Goal: Task Accomplishment & Management: Manage account settings

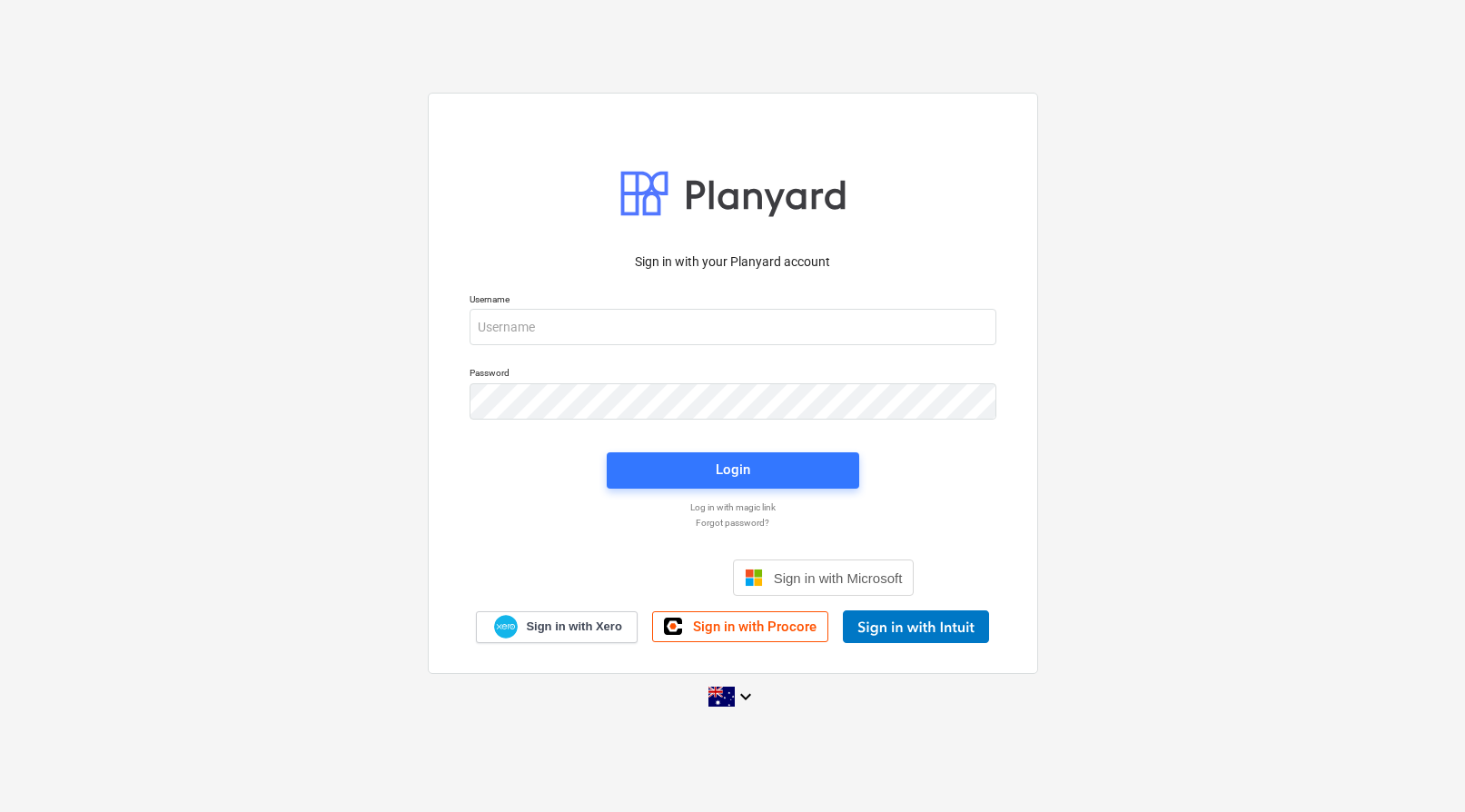
drag, startPoint x: 1116, startPoint y: 447, endPoint x: 1061, endPoint y: 472, distance: 60.4
click at [1117, 447] on div "Sign in with your Planyard account Username Password Login Log in with magic li…" at bounding box center [732, 406] width 1465 height 656
click at [716, 330] on input "email" at bounding box center [733, 327] width 527 height 36
type input "[EMAIL_ADDRESS][DOMAIN_NAME]"
drag, startPoint x: 1083, startPoint y: 487, endPoint x: 1071, endPoint y: 480, distance: 13.9
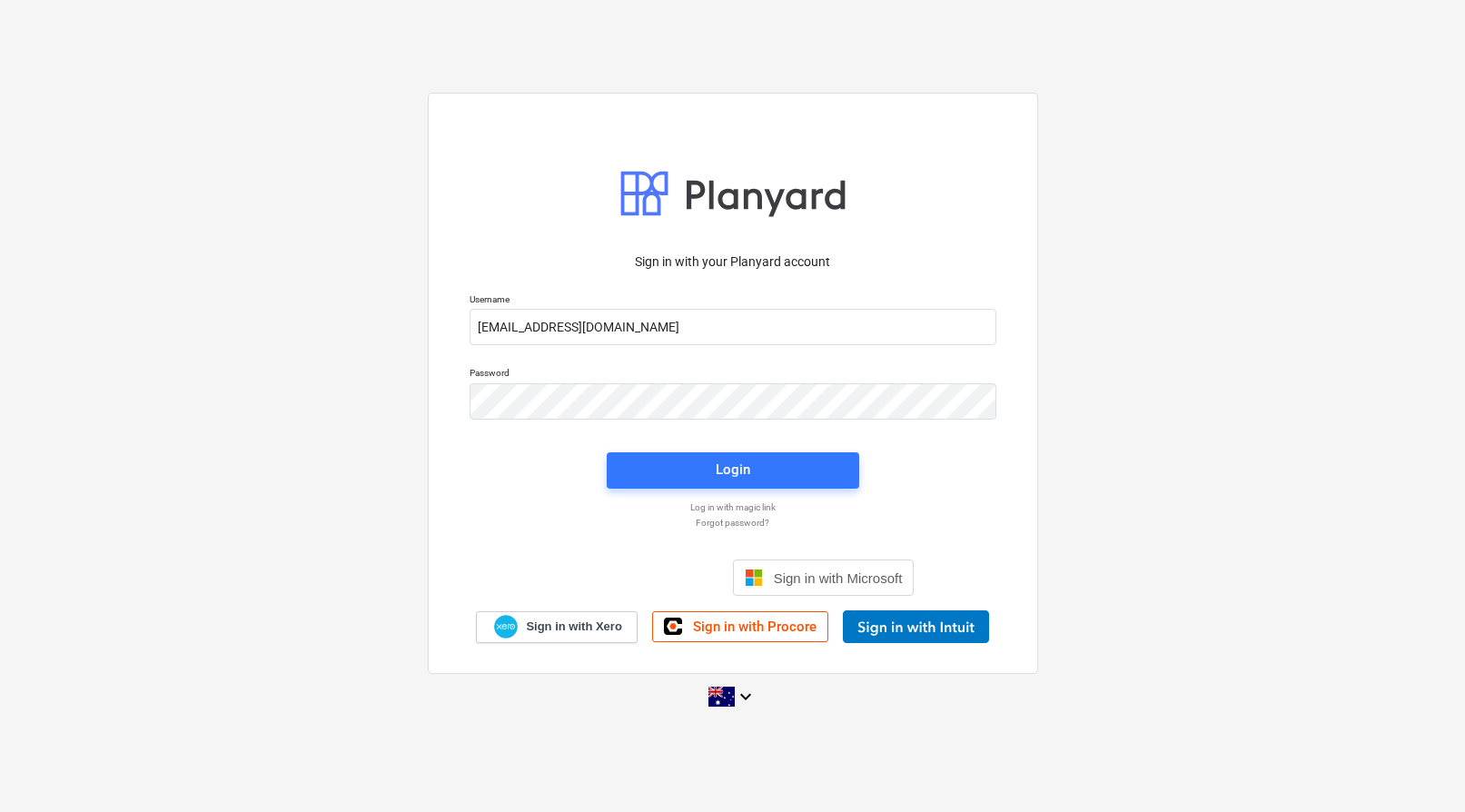
click at [1083, 486] on div "Sign in with your Planyard account Username [EMAIL_ADDRESS][DOMAIN_NAME] Passwo…" at bounding box center [732, 406] width 1465 height 656
click at [731, 470] on div "Login" at bounding box center [733, 470] width 34 height 24
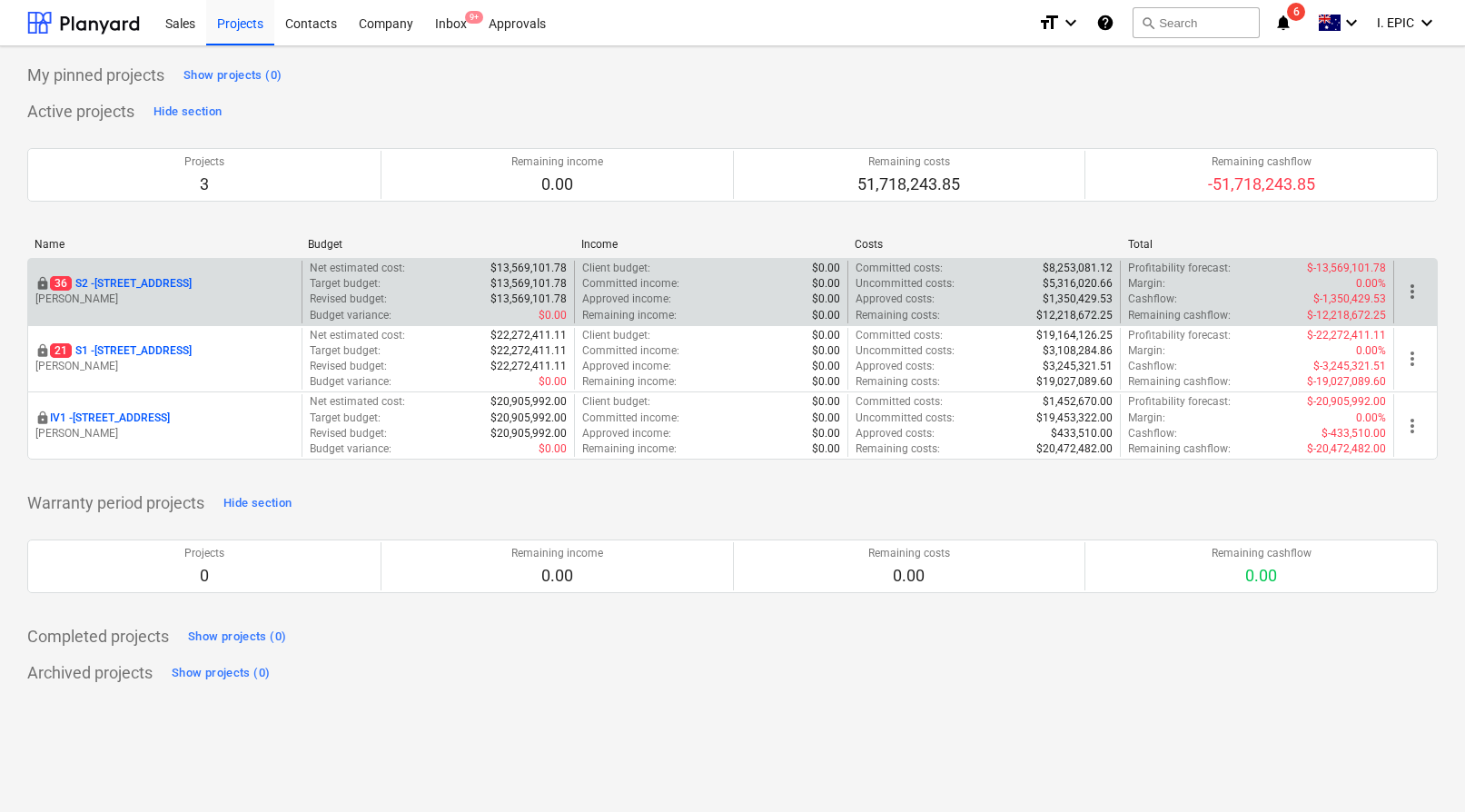
click at [192, 283] on p "[STREET_ADDRESS]" at bounding box center [121, 283] width 142 height 16
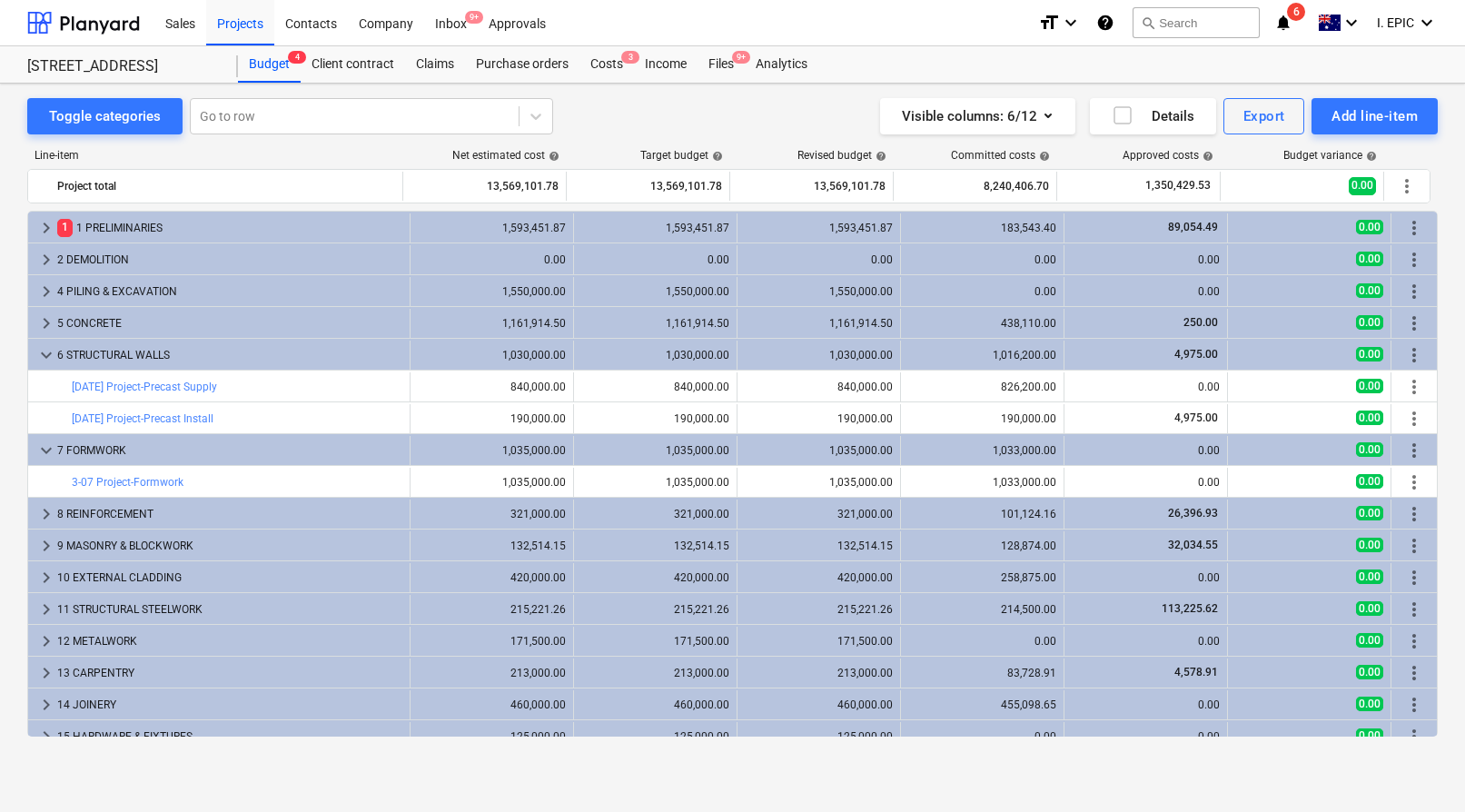
scroll to position [74, 0]
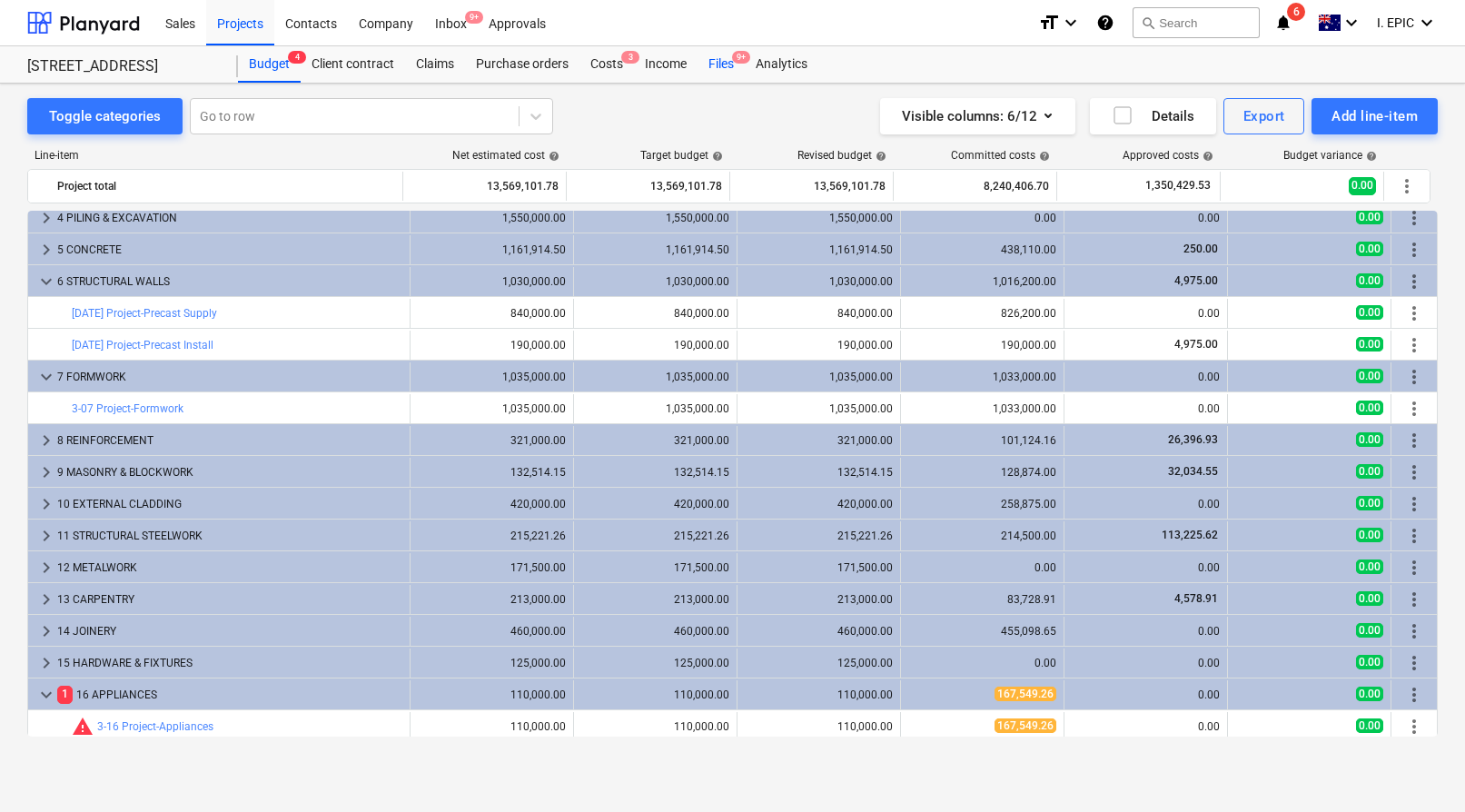
click at [726, 68] on div "Files 9+" at bounding box center [721, 64] width 47 height 36
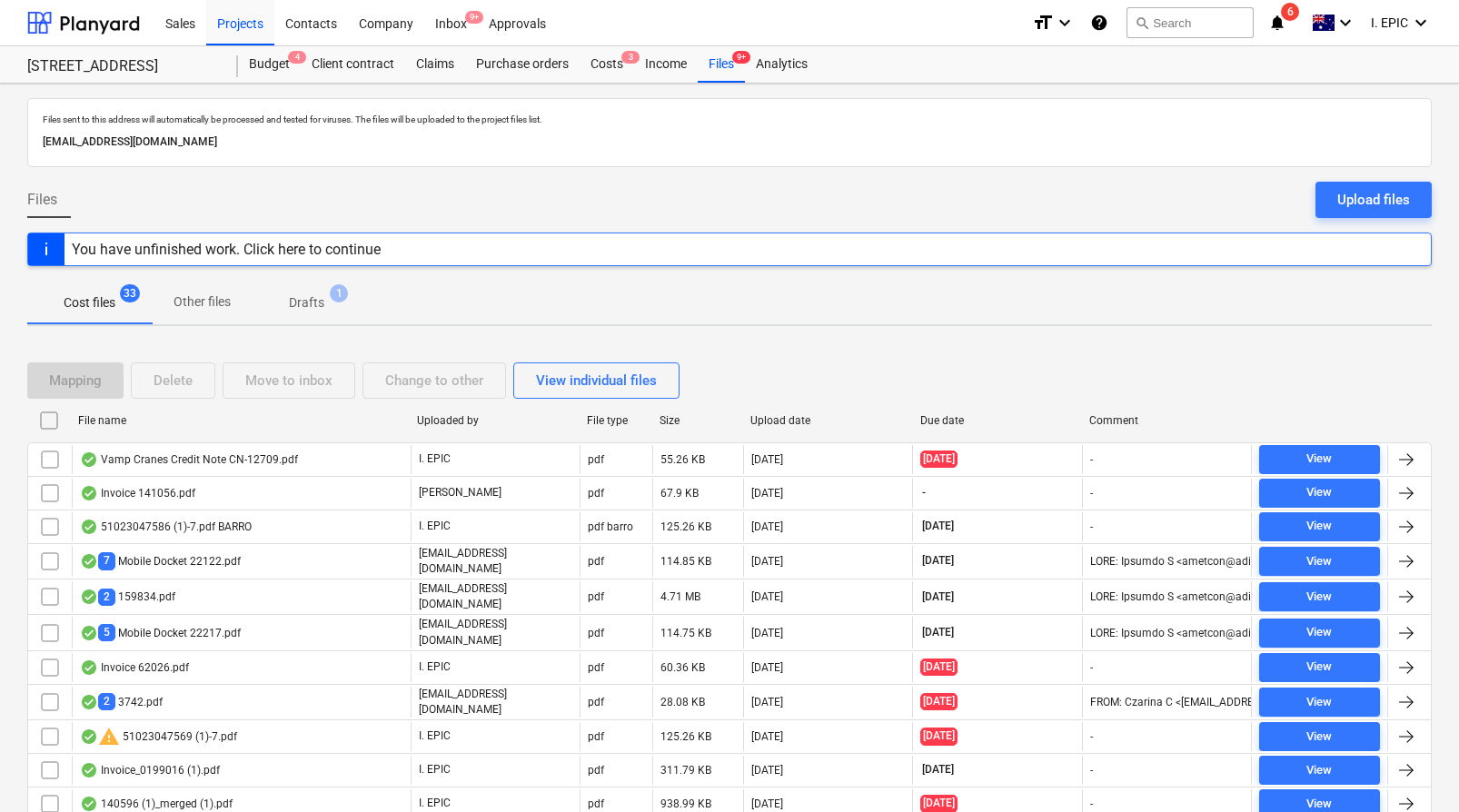
click at [613, 324] on div "Cost files 33 Other files Drafts 1" at bounding box center [730, 303] width 1405 height 45
click at [217, 303] on p "Other files" at bounding box center [202, 302] width 57 height 19
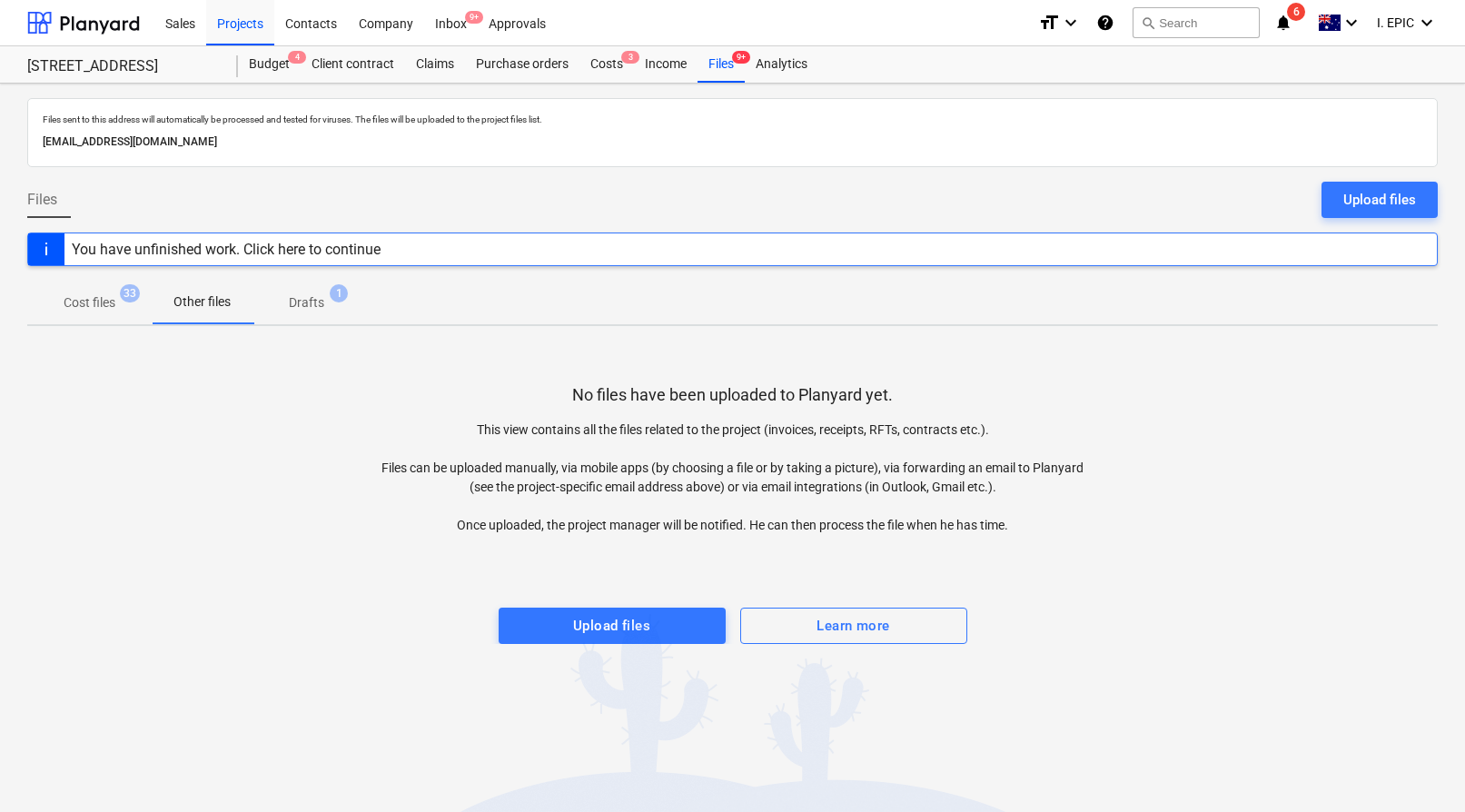
click at [335, 303] on span "Drafts 1" at bounding box center [306, 303] width 65 height 19
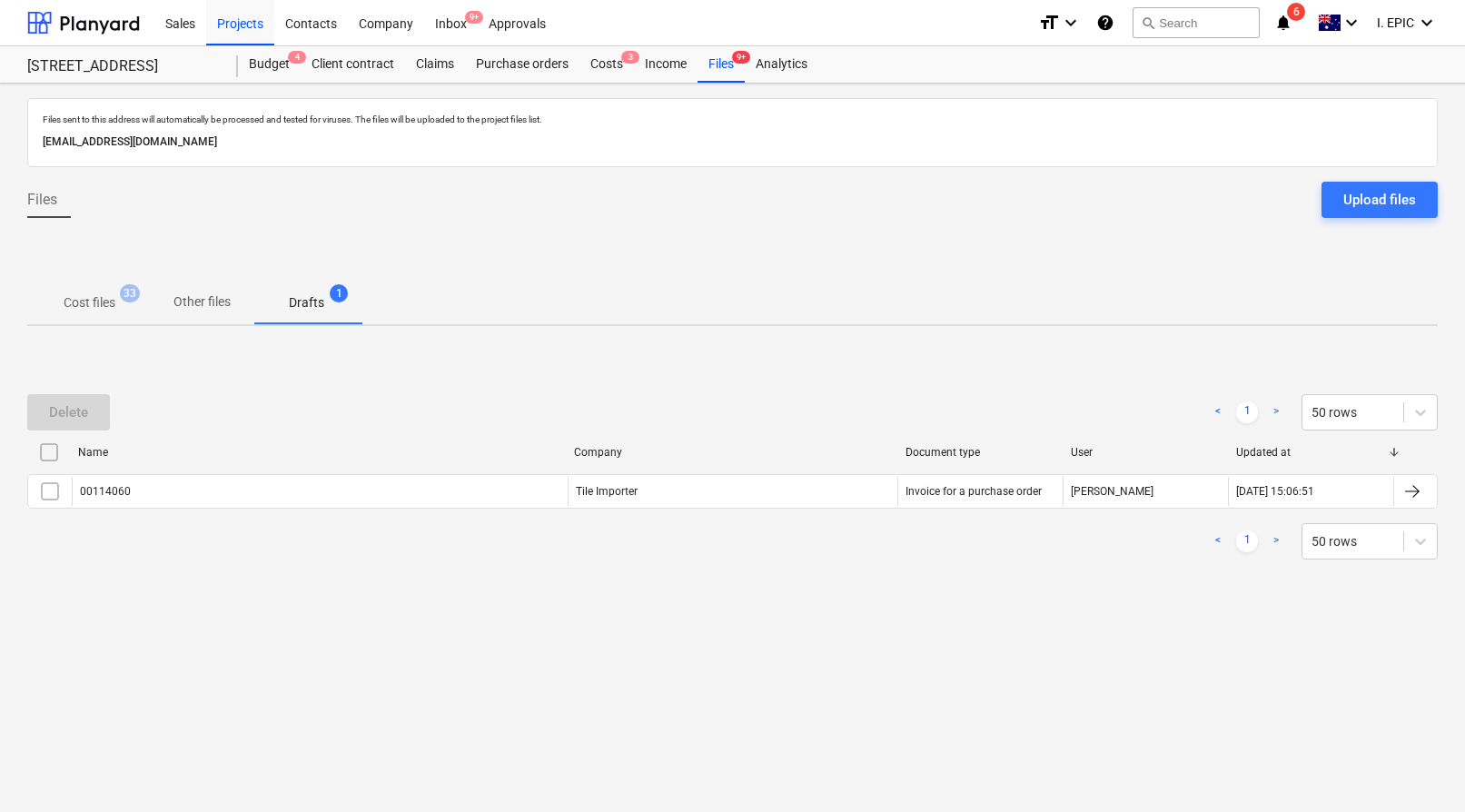
click at [486, 313] on div "Cost files 33 Other files Drafts 1" at bounding box center [733, 302] width 1411 height 43
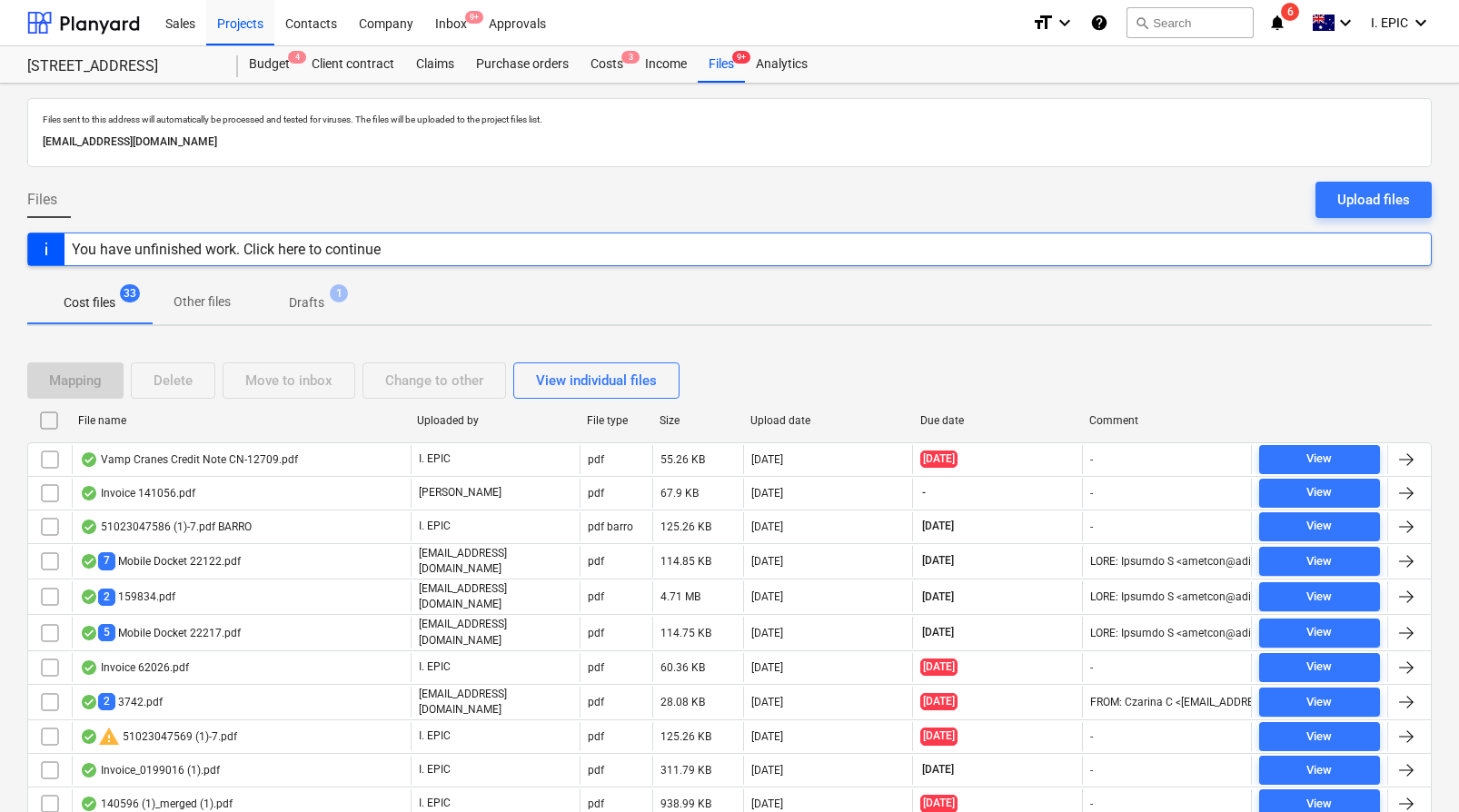
click at [604, 272] on div at bounding box center [730, 273] width 1405 height 15
drag, startPoint x: 618, startPoint y: 305, endPoint x: 202, endPoint y: 34, distance: 496.5
click at [602, 291] on div "Cost files 33 Other files Drafts 1" at bounding box center [730, 302] width 1405 height 43
click at [248, 27] on div "Projects" at bounding box center [240, 22] width 68 height 46
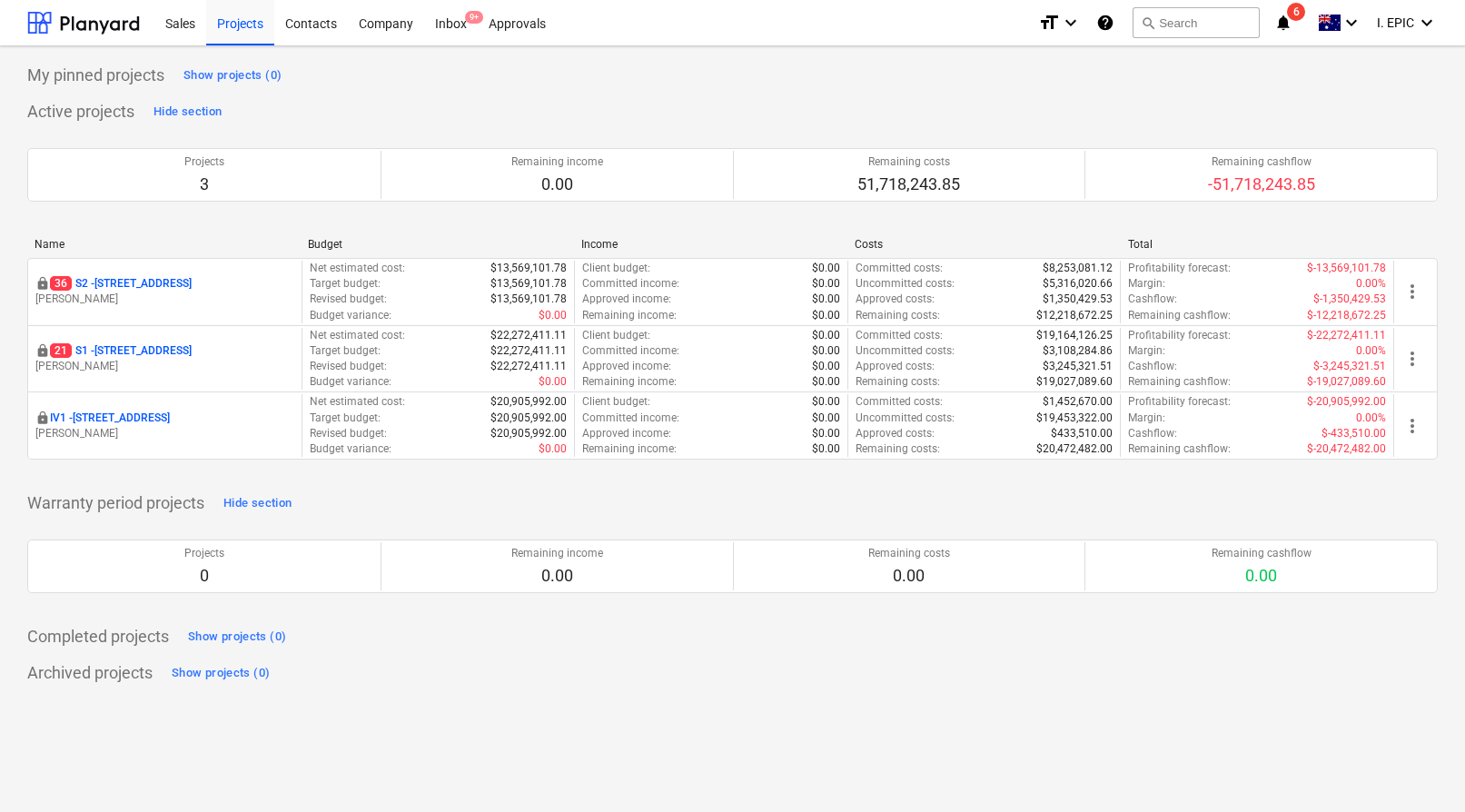
click at [932, 105] on div "Active projects Hide section Projects 3 Remaining income 0.00 Remaining costs 5…" at bounding box center [733, 289] width 1411 height 384
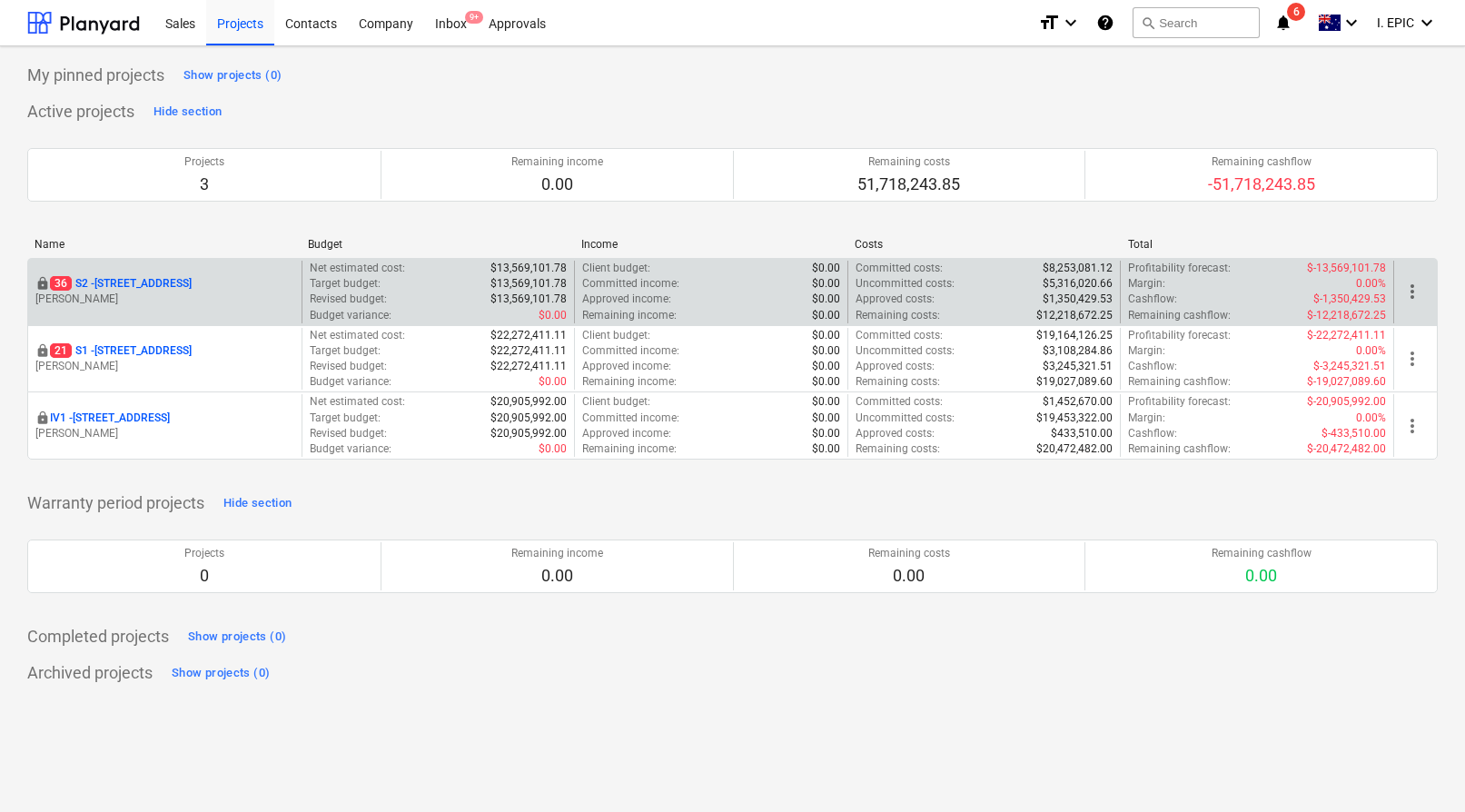
click at [67, 285] on span "36" at bounding box center [61, 283] width 22 height 15
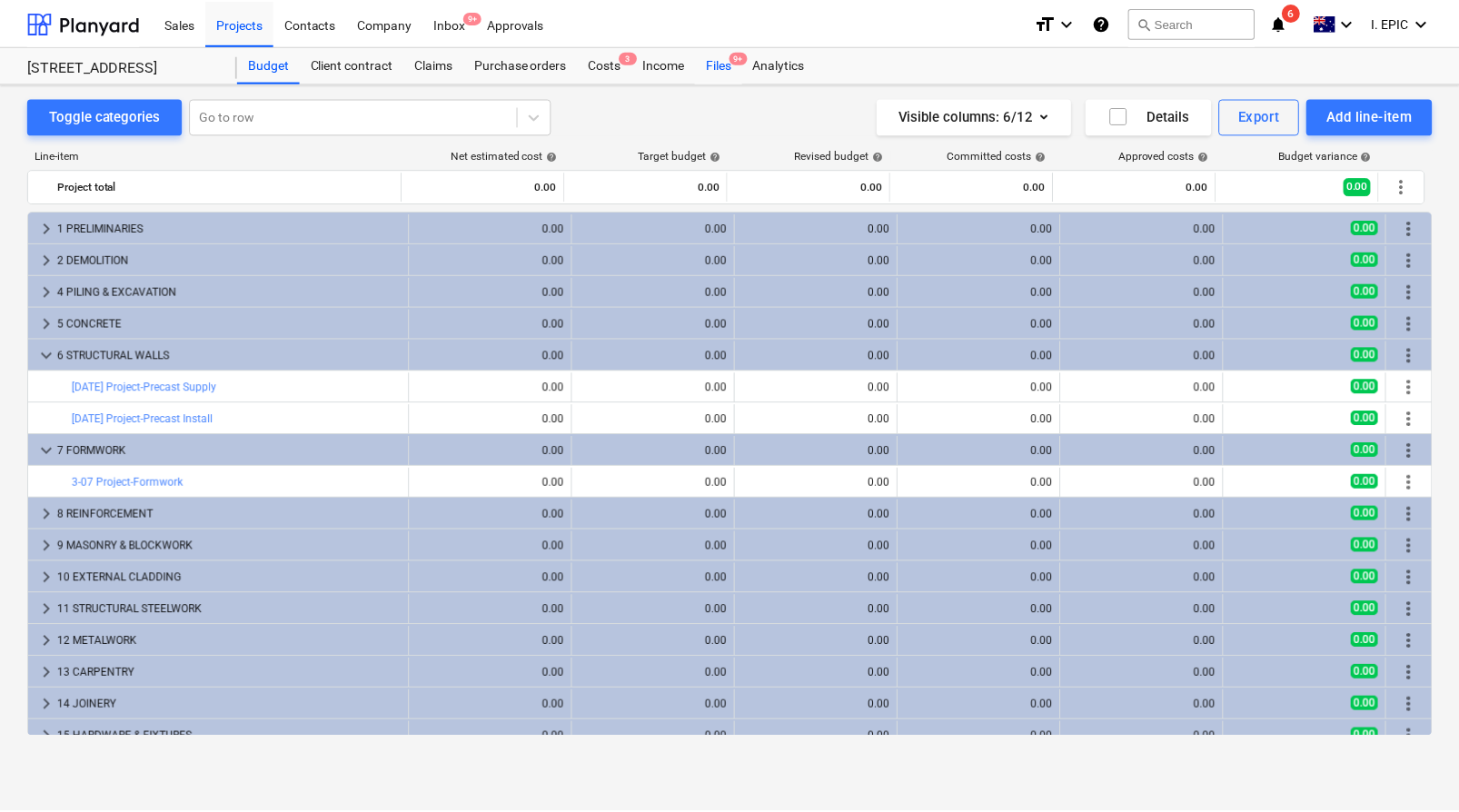
scroll to position [74, 0]
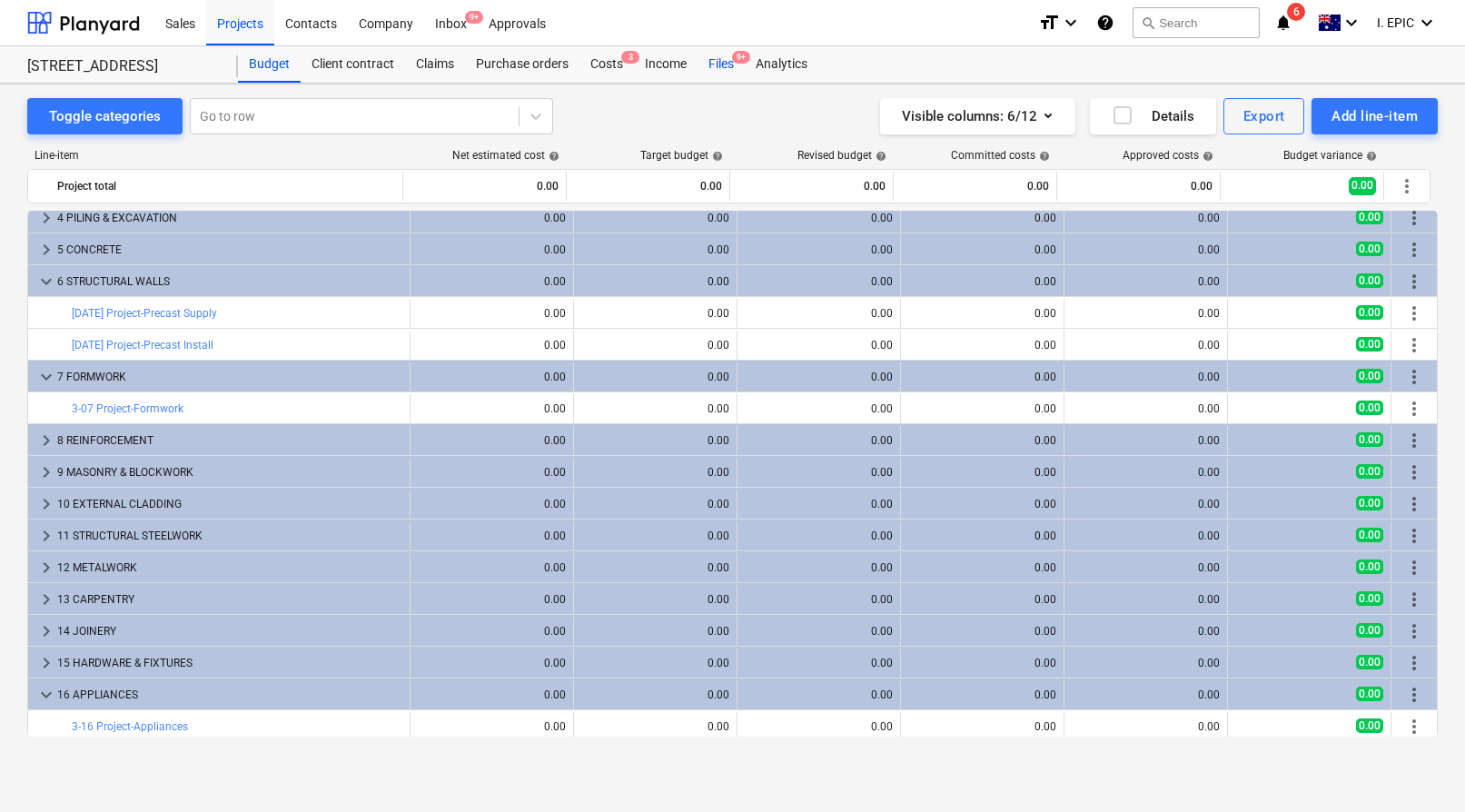
click at [725, 66] on div "Files 9+" at bounding box center [721, 64] width 47 height 36
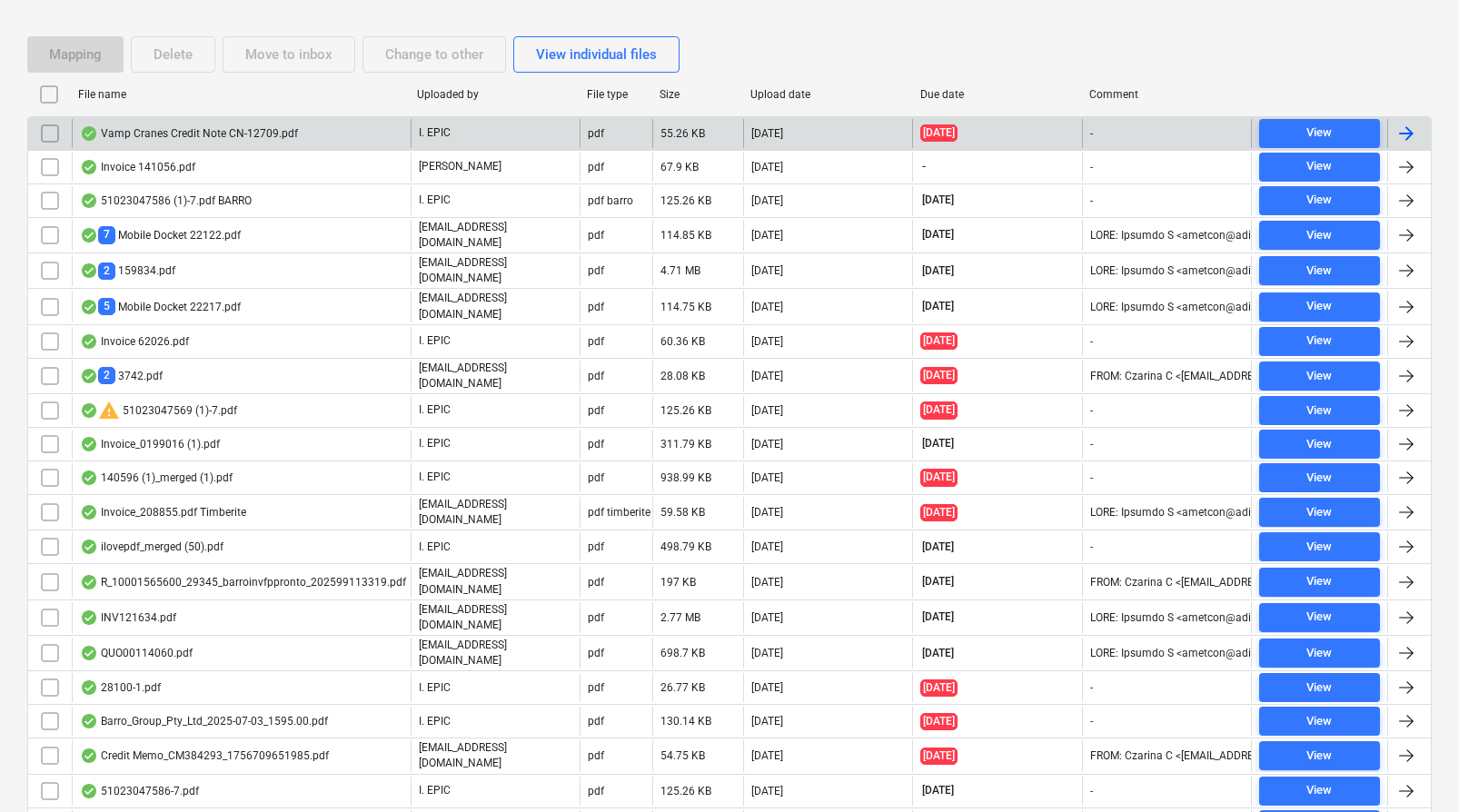
scroll to position [402, 0]
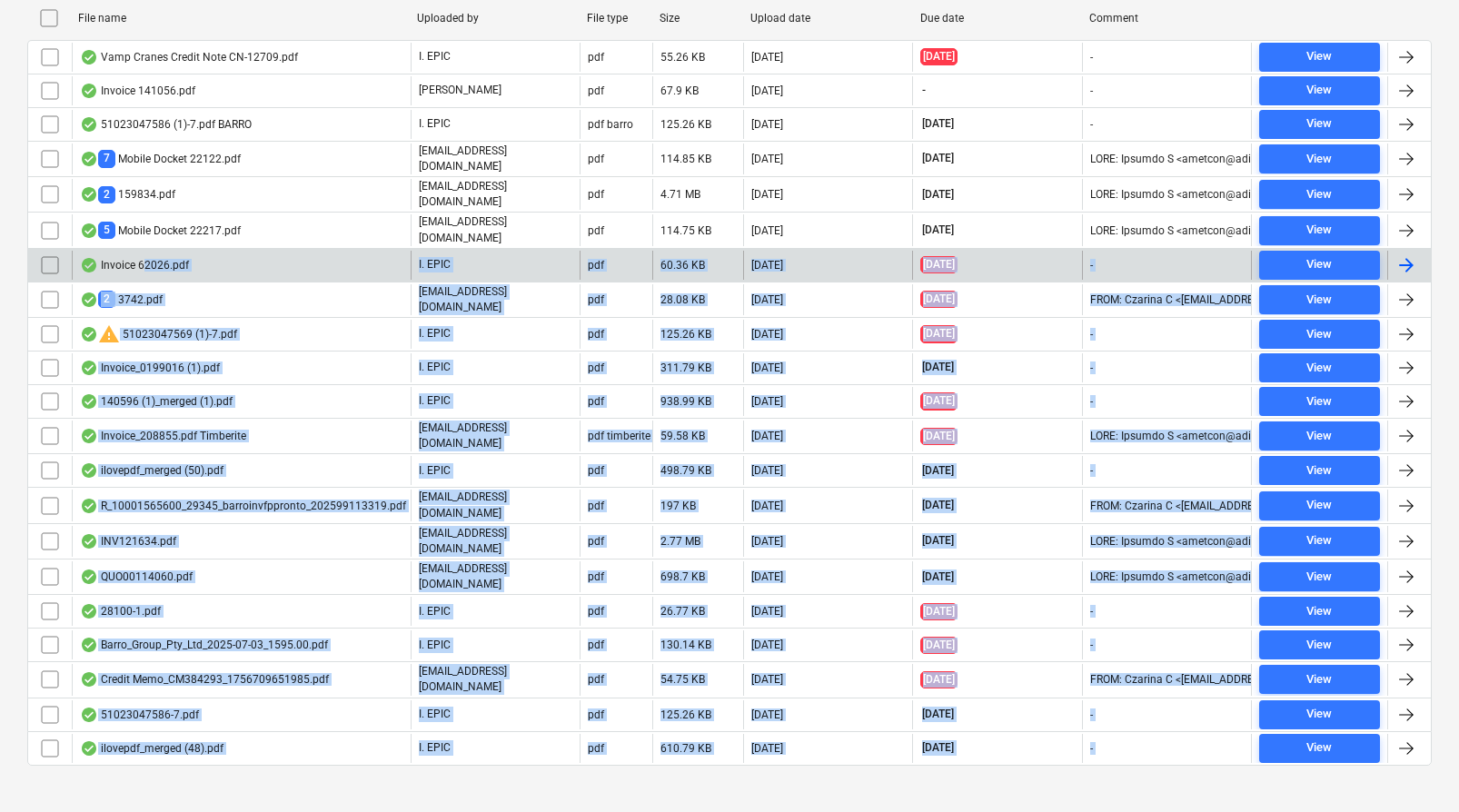
drag, startPoint x: 219, startPoint y: 769, endPoint x: 143, endPoint y: 262, distance: 512.7
click at [143, 262] on div "Mapping Delete Move to inbox Change to other View individual files File name Up…" at bounding box center [730, 370] width 1405 height 864
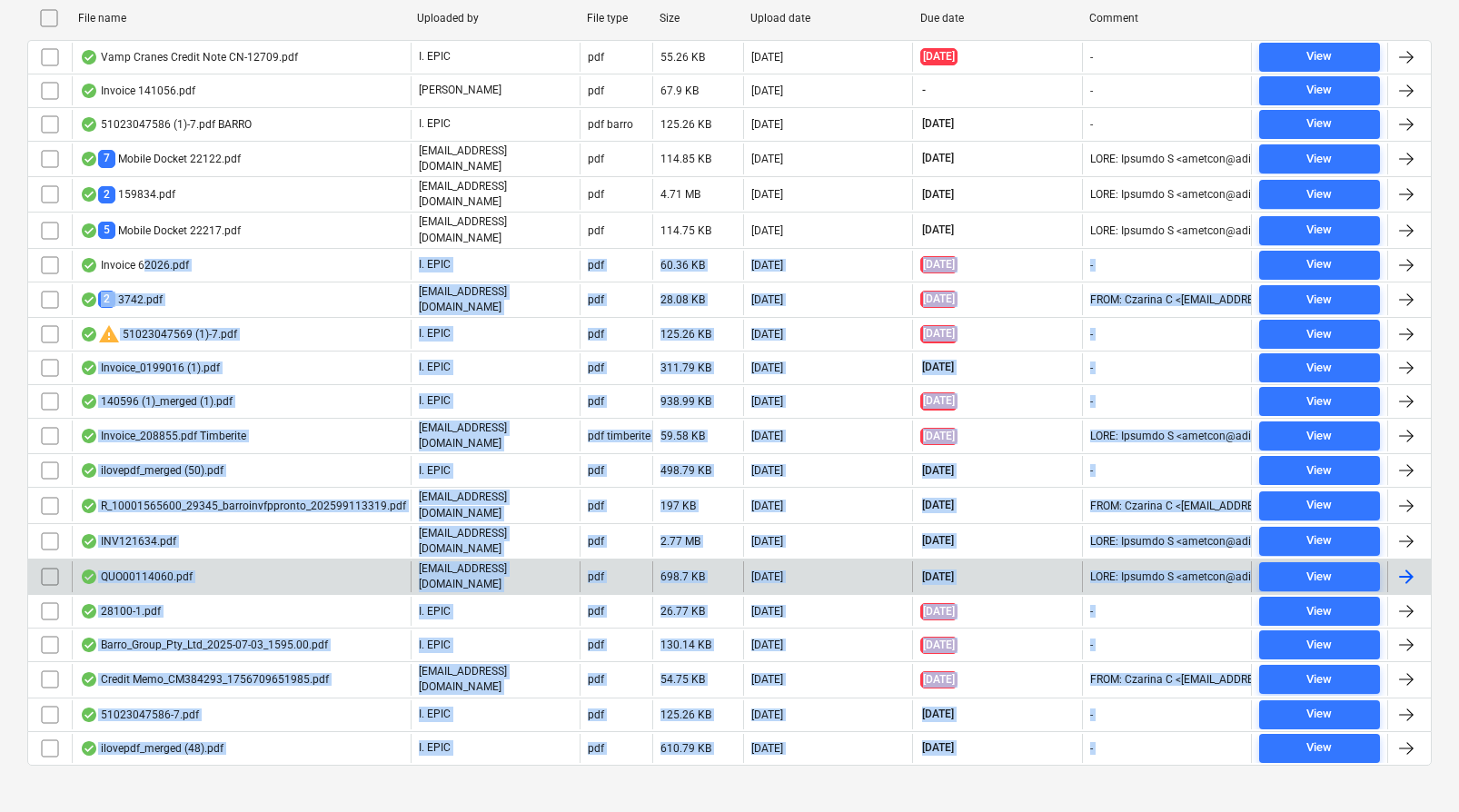
scroll to position [0, 0]
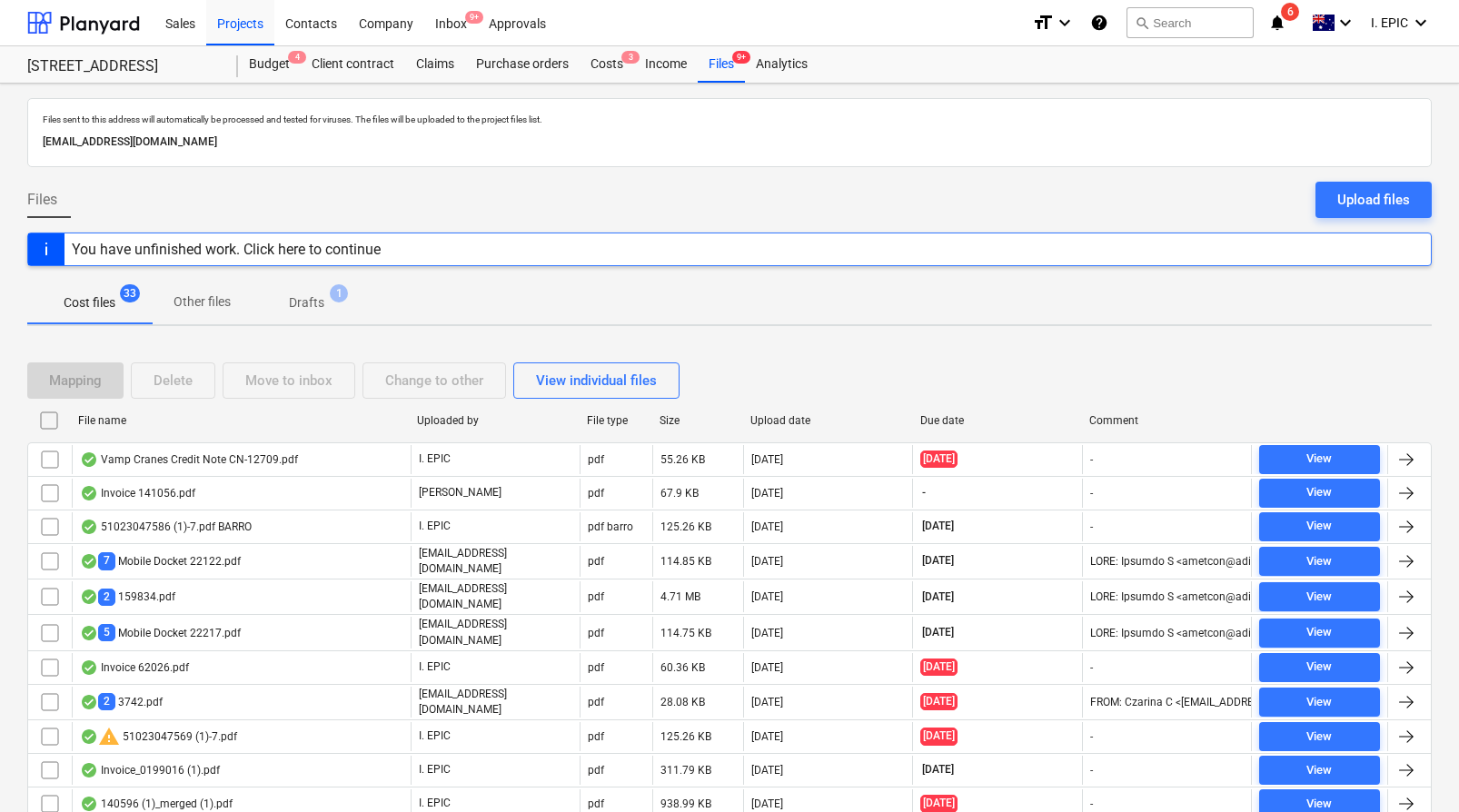
click at [455, 326] on div "Files sent to this address will automatically be processed and tested for virus…" at bounding box center [729, 659] width 1459 height 1150
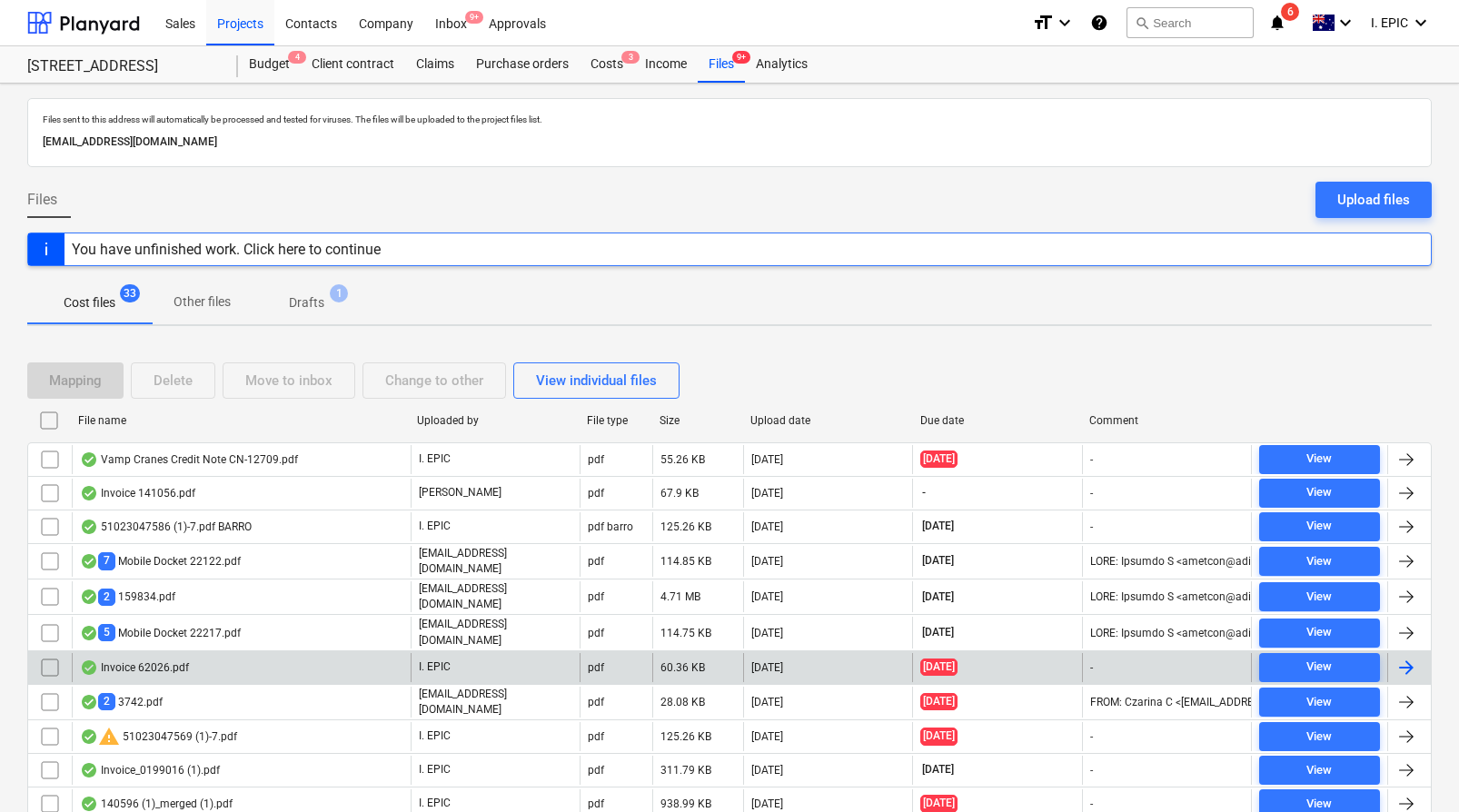
scroll to position [402, 0]
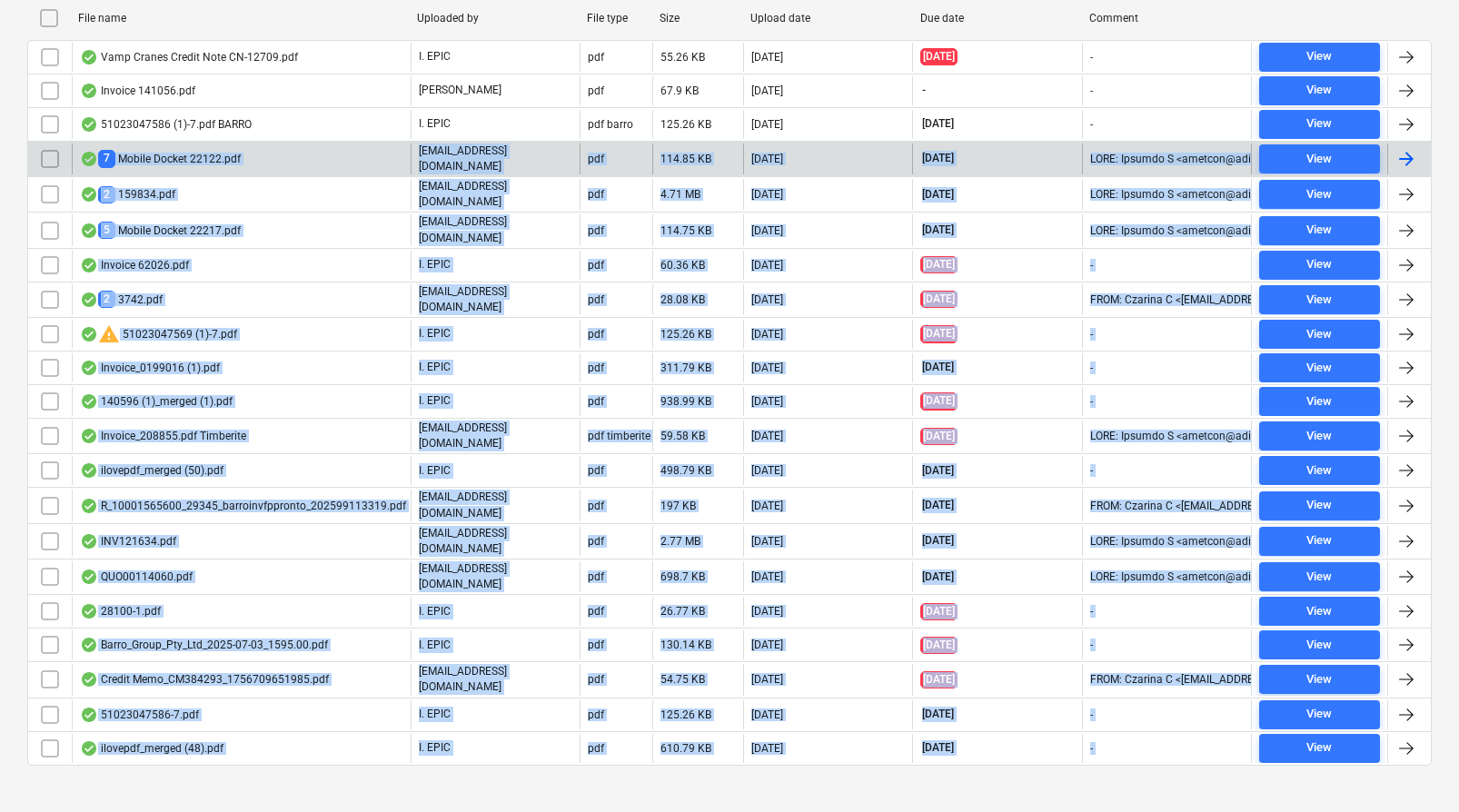
drag, startPoint x: 335, startPoint y: 784, endPoint x: 114, endPoint y: 159, distance: 662.9
click at [114, 159] on div "Files sent to this address will automatically be processed and tested for virus…" at bounding box center [729, 257] width 1459 height 1150
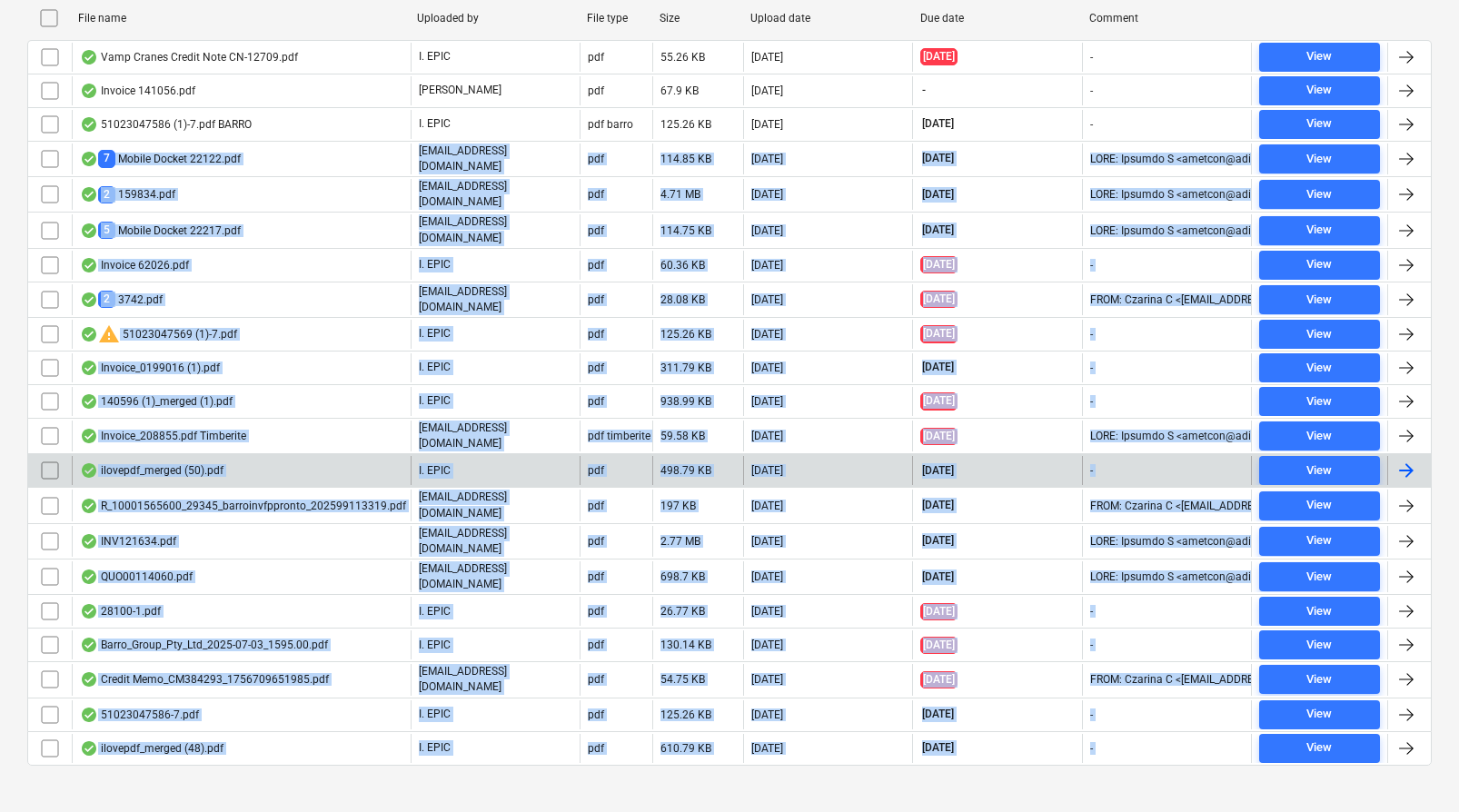
scroll to position [0, 0]
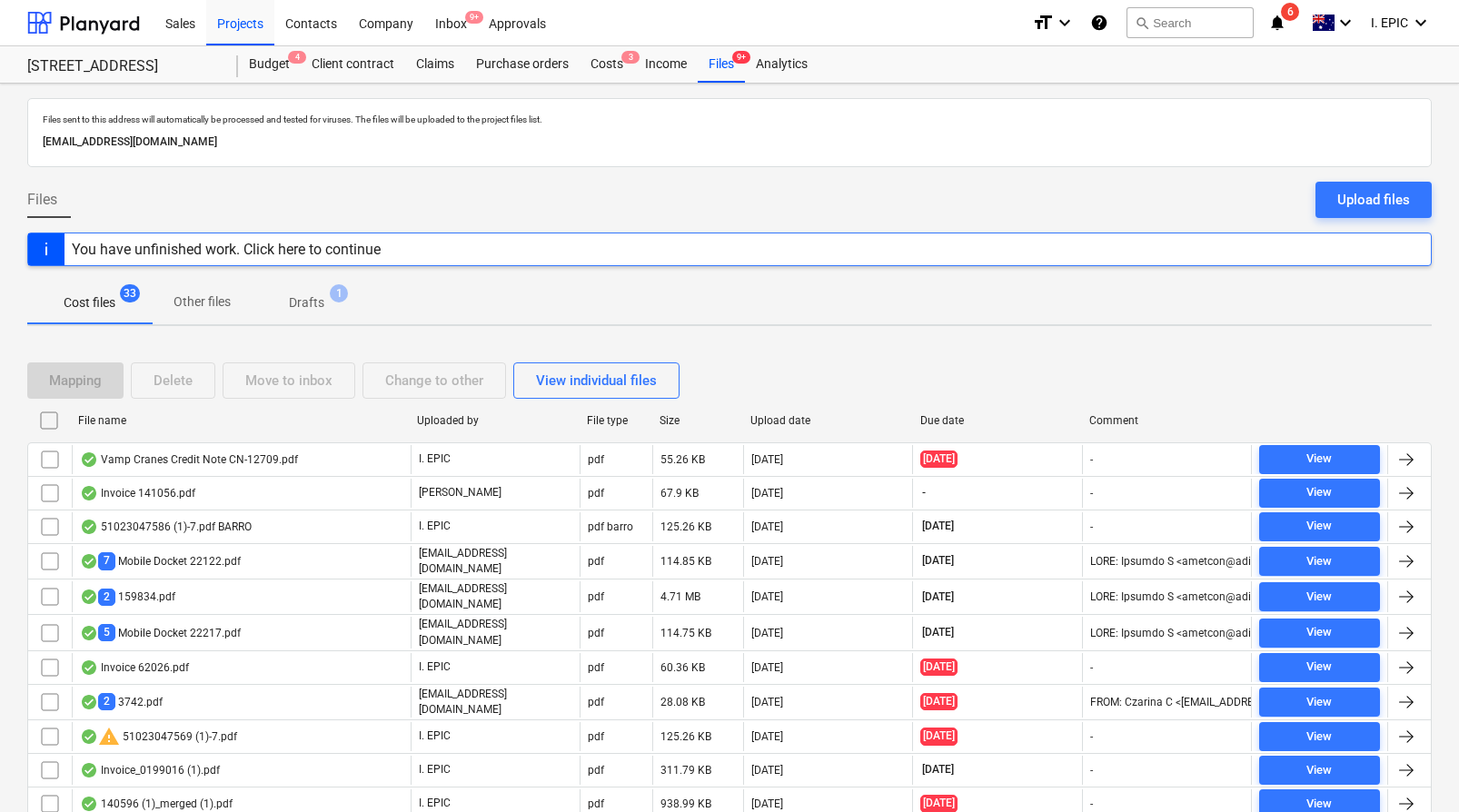
click at [272, 336] on div "Files sent to this address will automatically be processed and tested for virus…" at bounding box center [729, 659] width 1459 height 1150
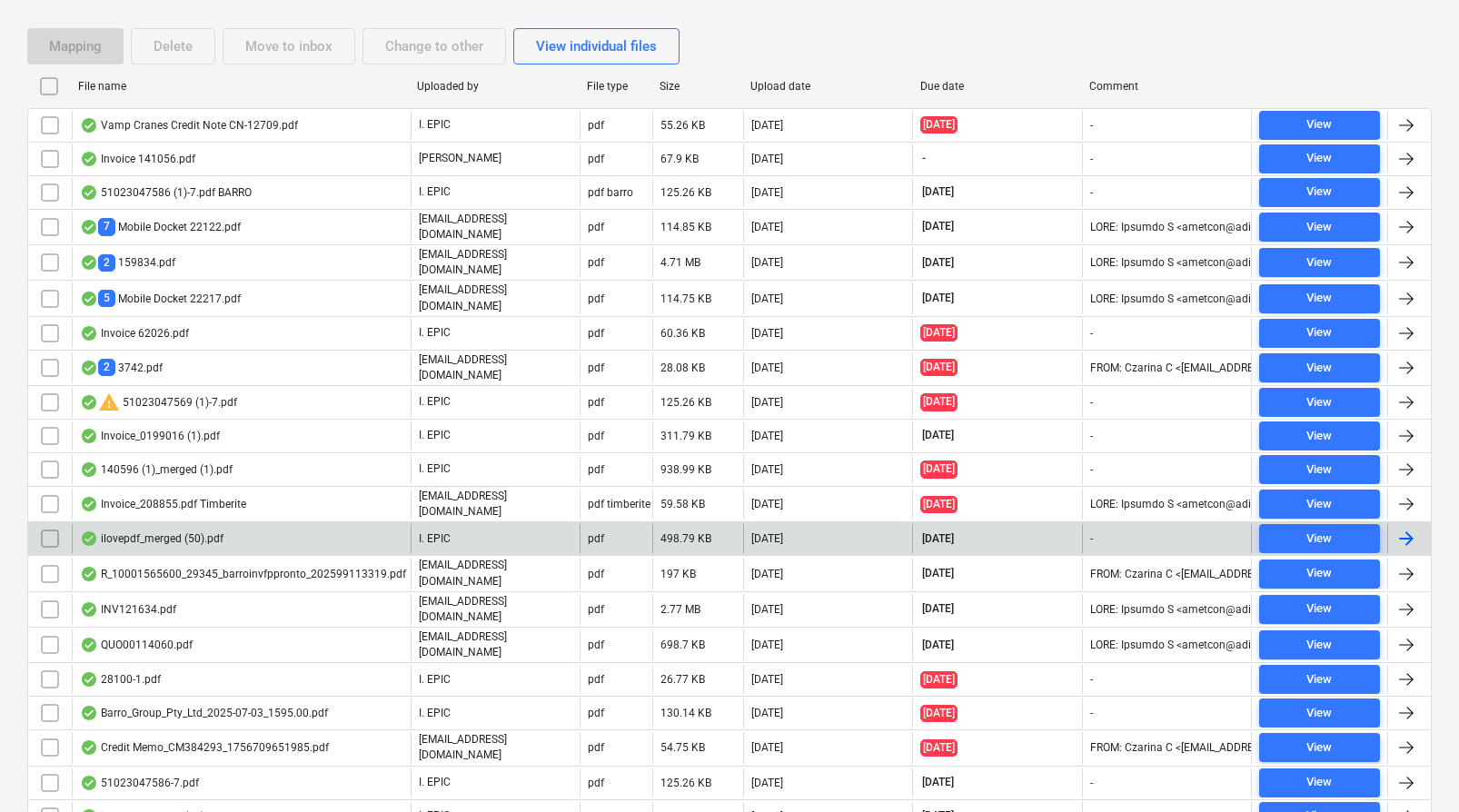
scroll to position [402, 0]
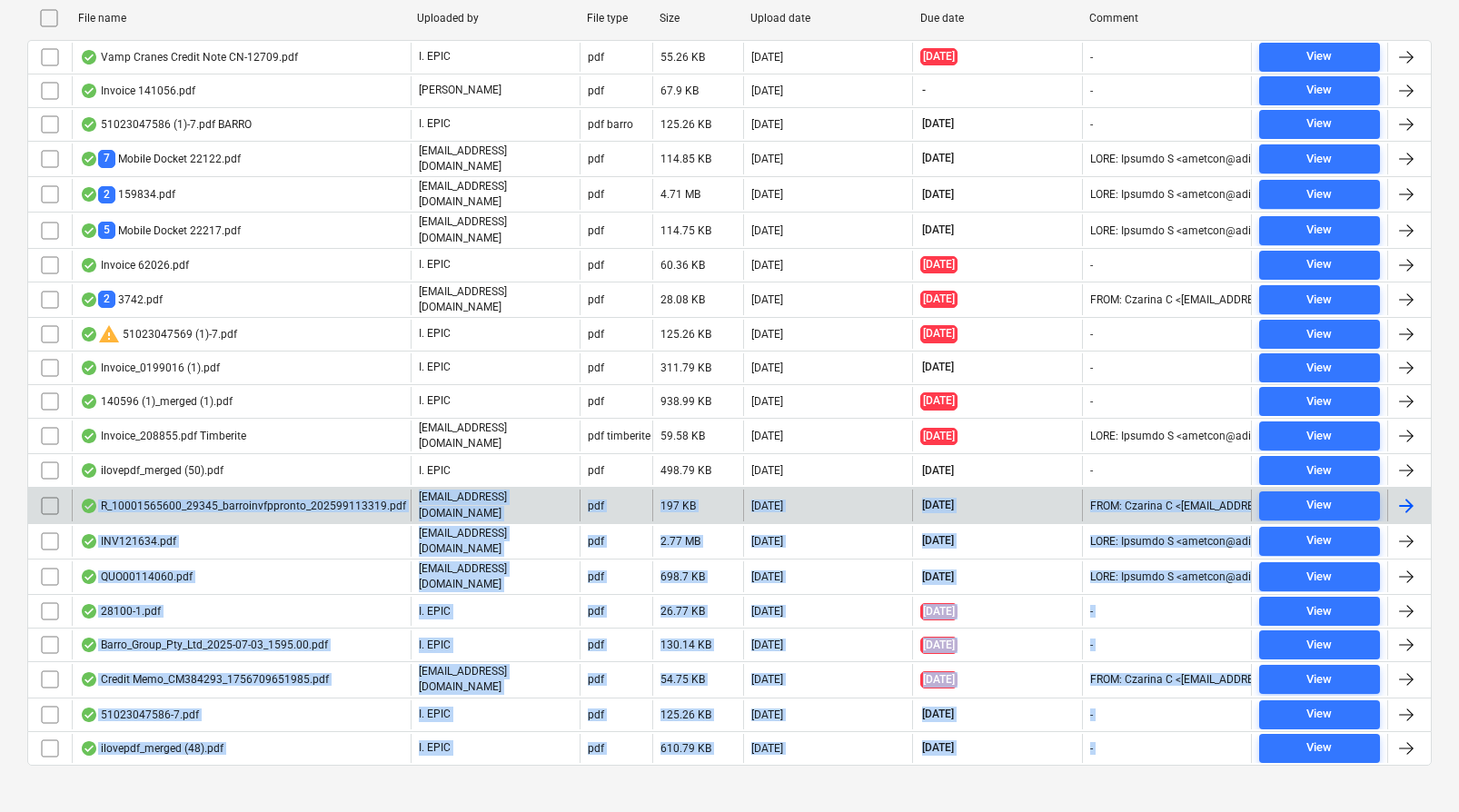
drag, startPoint x: 331, startPoint y: 770, endPoint x: 146, endPoint y: 496, distance: 330.6
click at [144, 481] on div "Mapping Delete Move to inbox Change to other View individual files File name Up…" at bounding box center [730, 370] width 1405 height 864
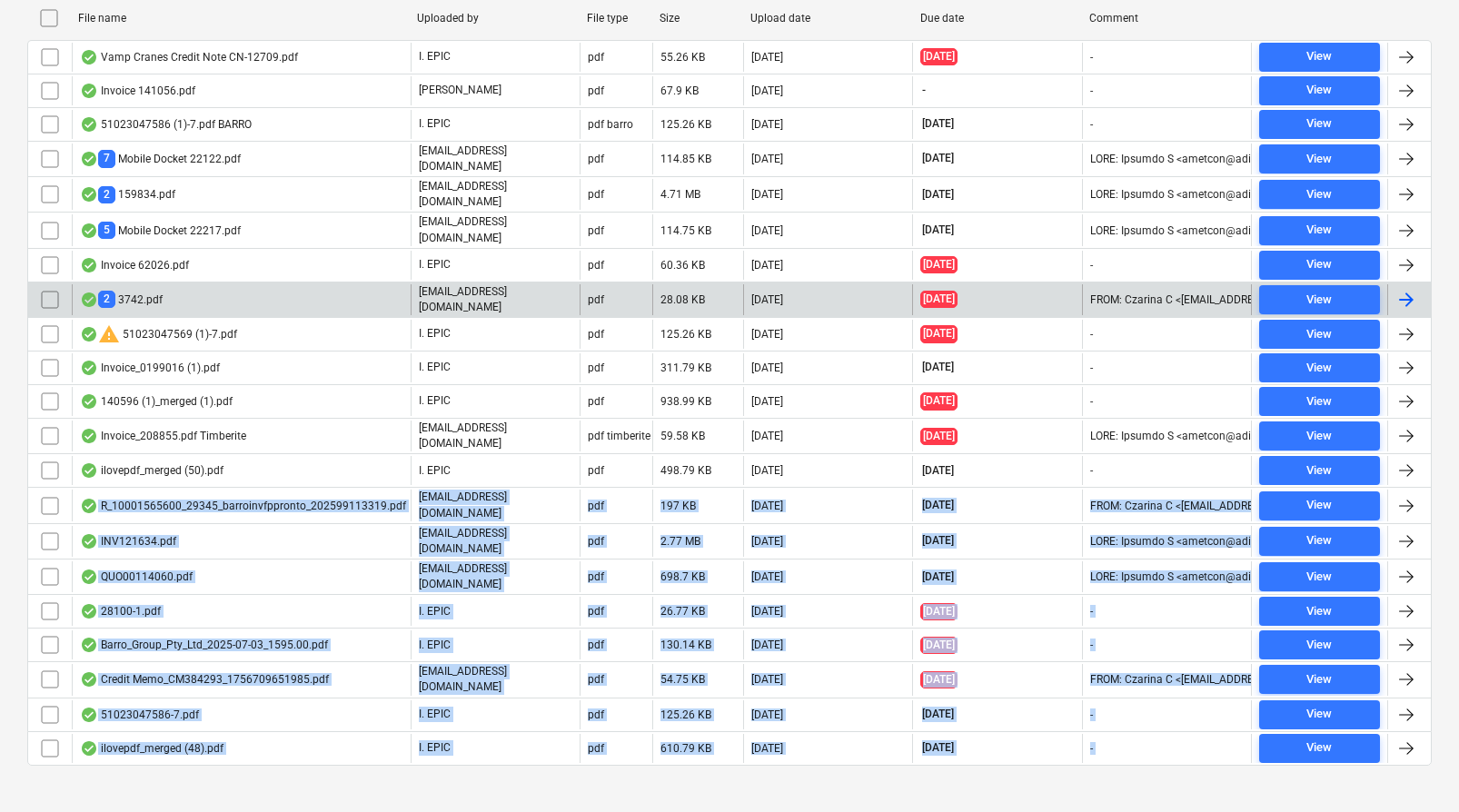
scroll to position [0, 0]
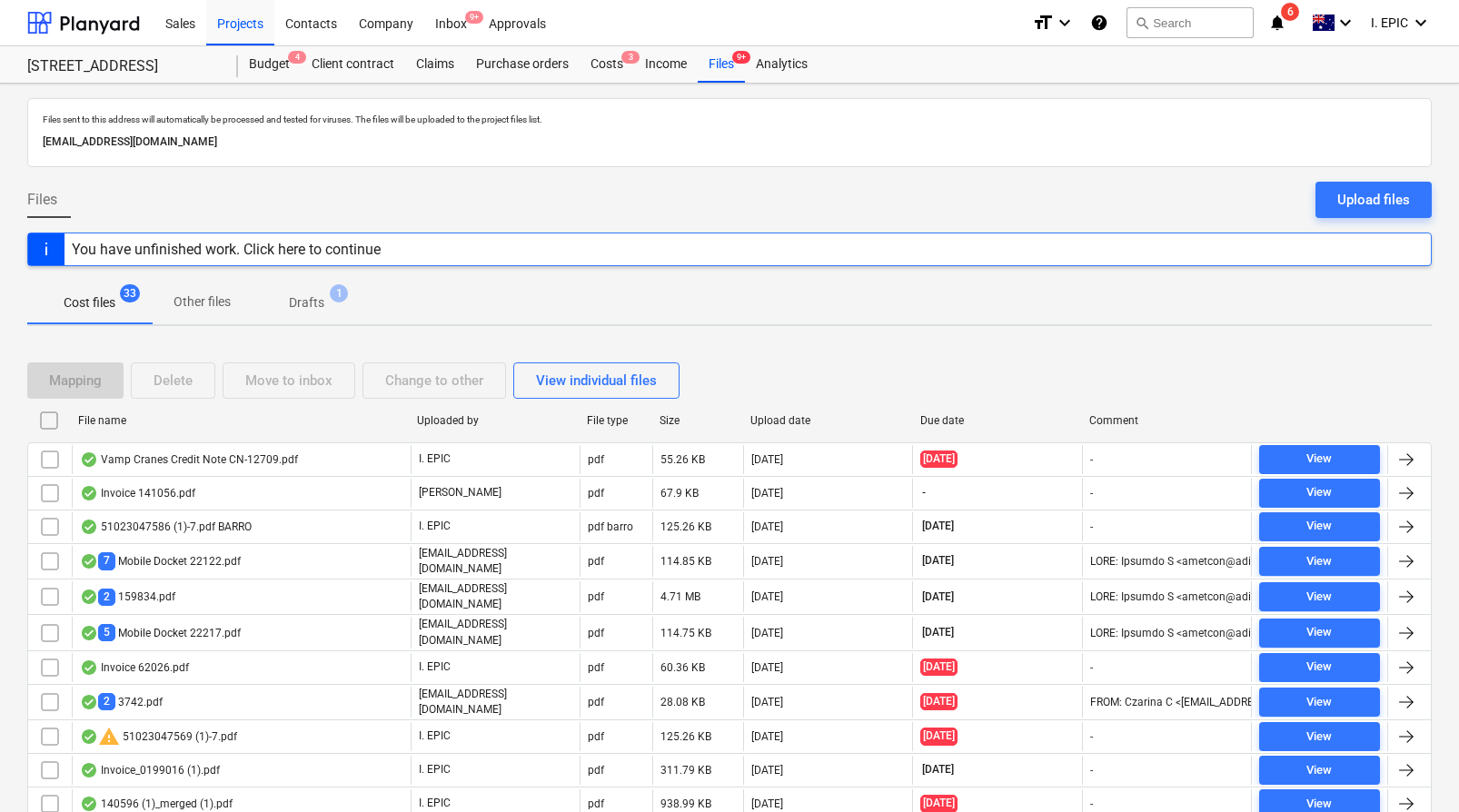
click at [45, 422] on input "checkbox" at bounding box center [48, 420] width 29 height 29
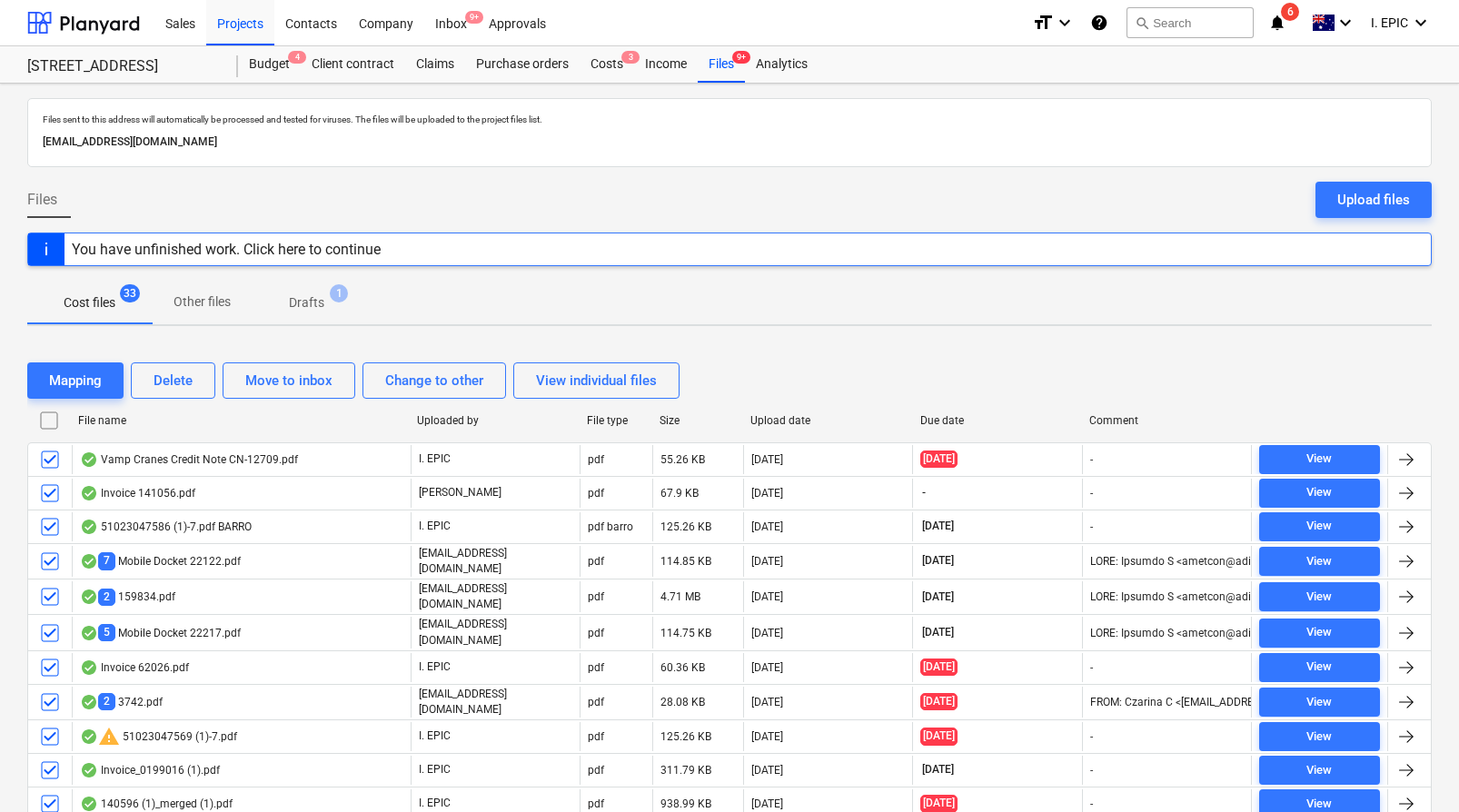
click at [45, 422] on input "checkbox" at bounding box center [48, 420] width 29 height 29
click at [50, 423] on input "checkbox" at bounding box center [48, 420] width 29 height 29
click at [758, 327] on div "Files sent to this address will automatically be processed and tested for virus…" at bounding box center [729, 659] width 1459 height 1150
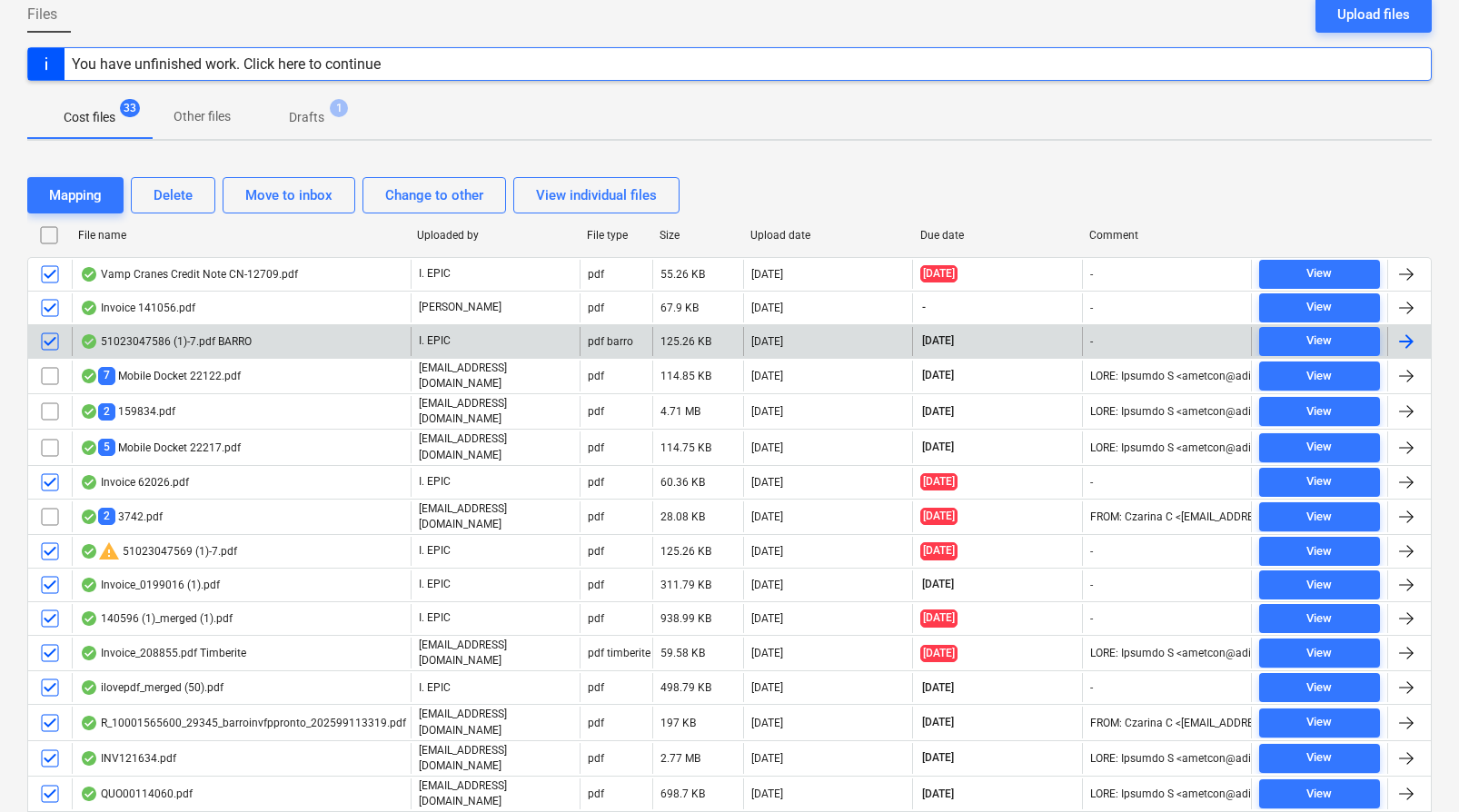
scroll to position [402, 0]
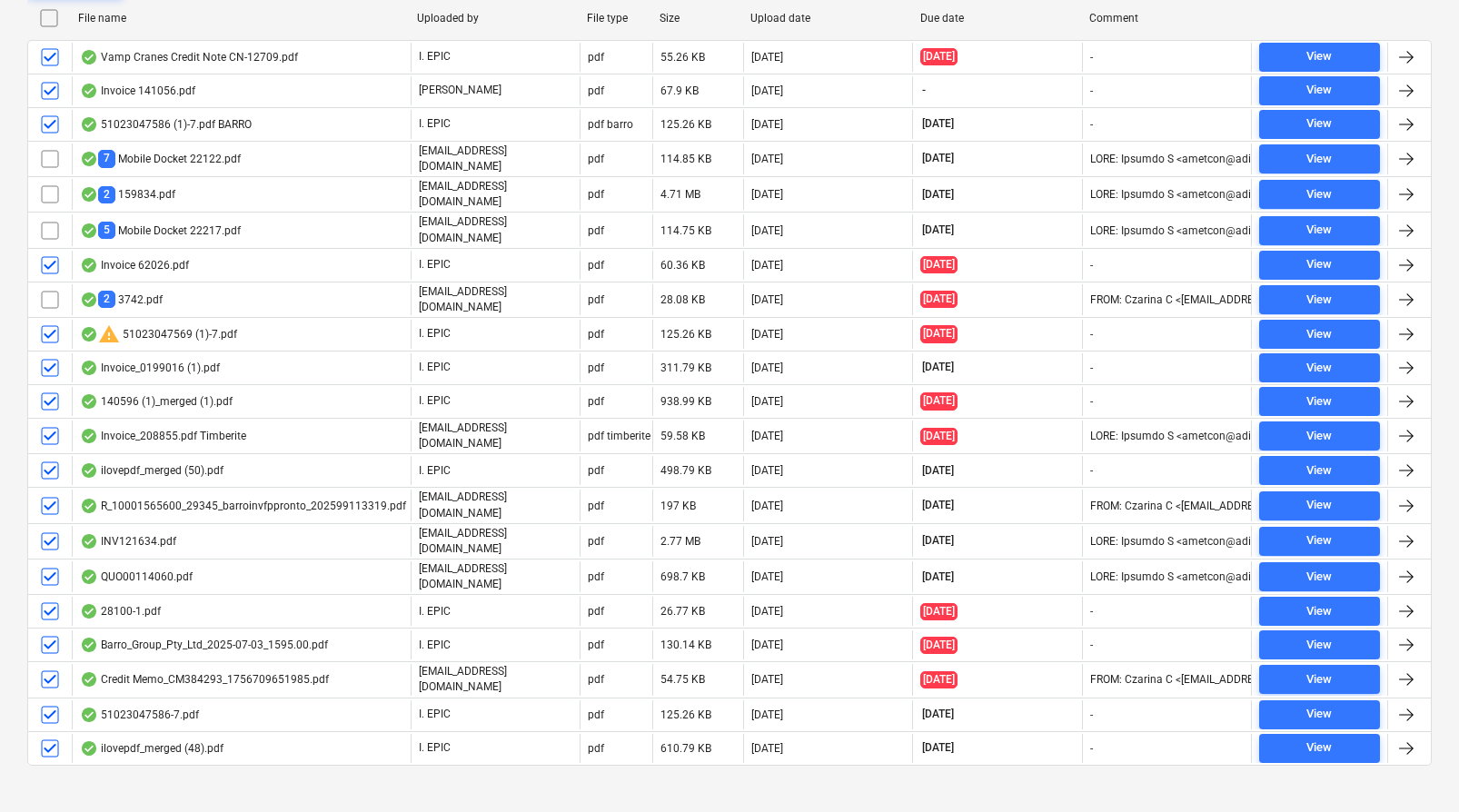
click at [997, 794] on div "Files sent to this address will automatically be processed and tested for virus…" at bounding box center [729, 257] width 1459 height 1150
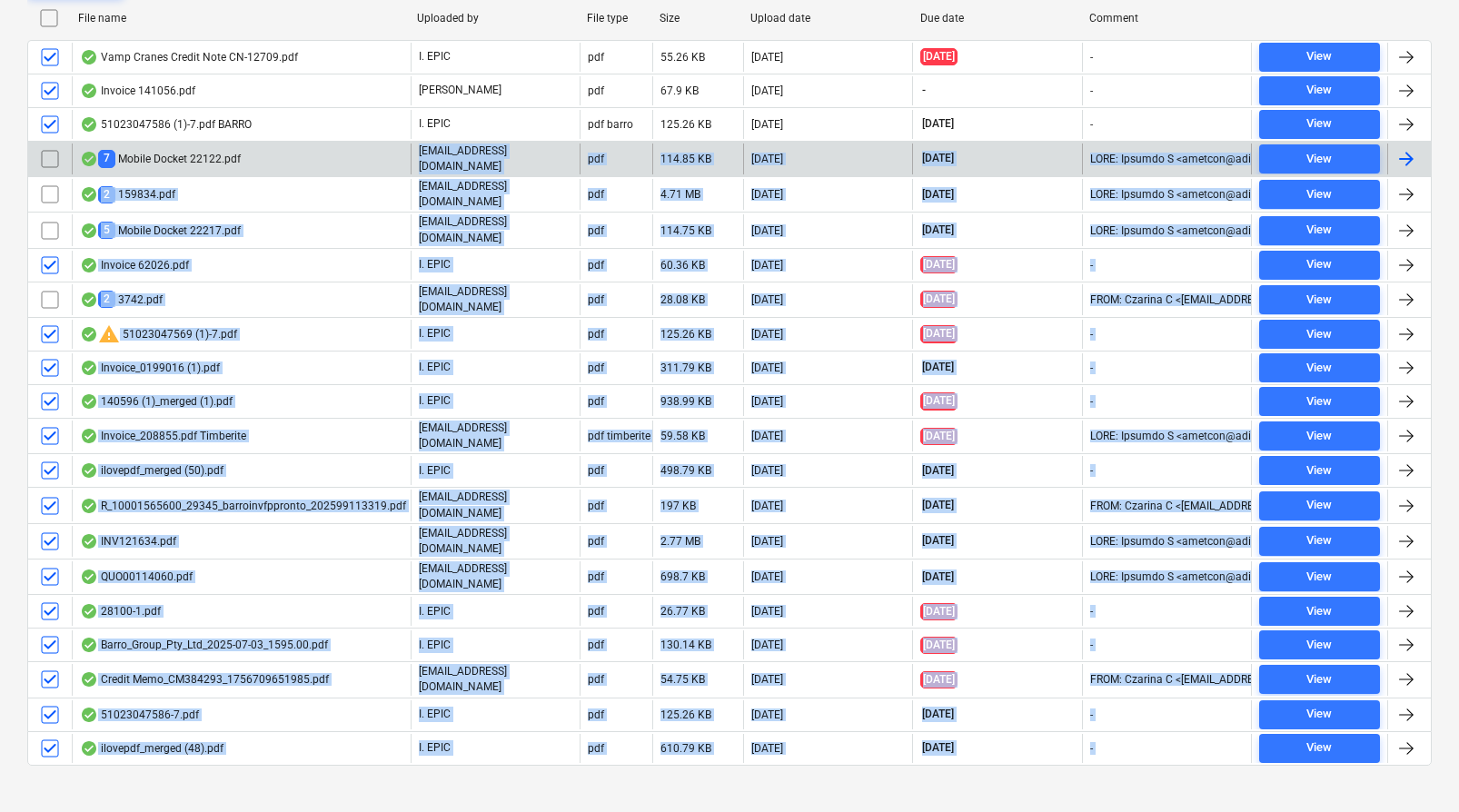
drag, startPoint x: 1000, startPoint y: 788, endPoint x: 205, endPoint y: 160, distance: 1013.1
click at [204, 166] on div "Files sent to this address will automatically be processed and tested for virus…" at bounding box center [729, 257] width 1459 height 1150
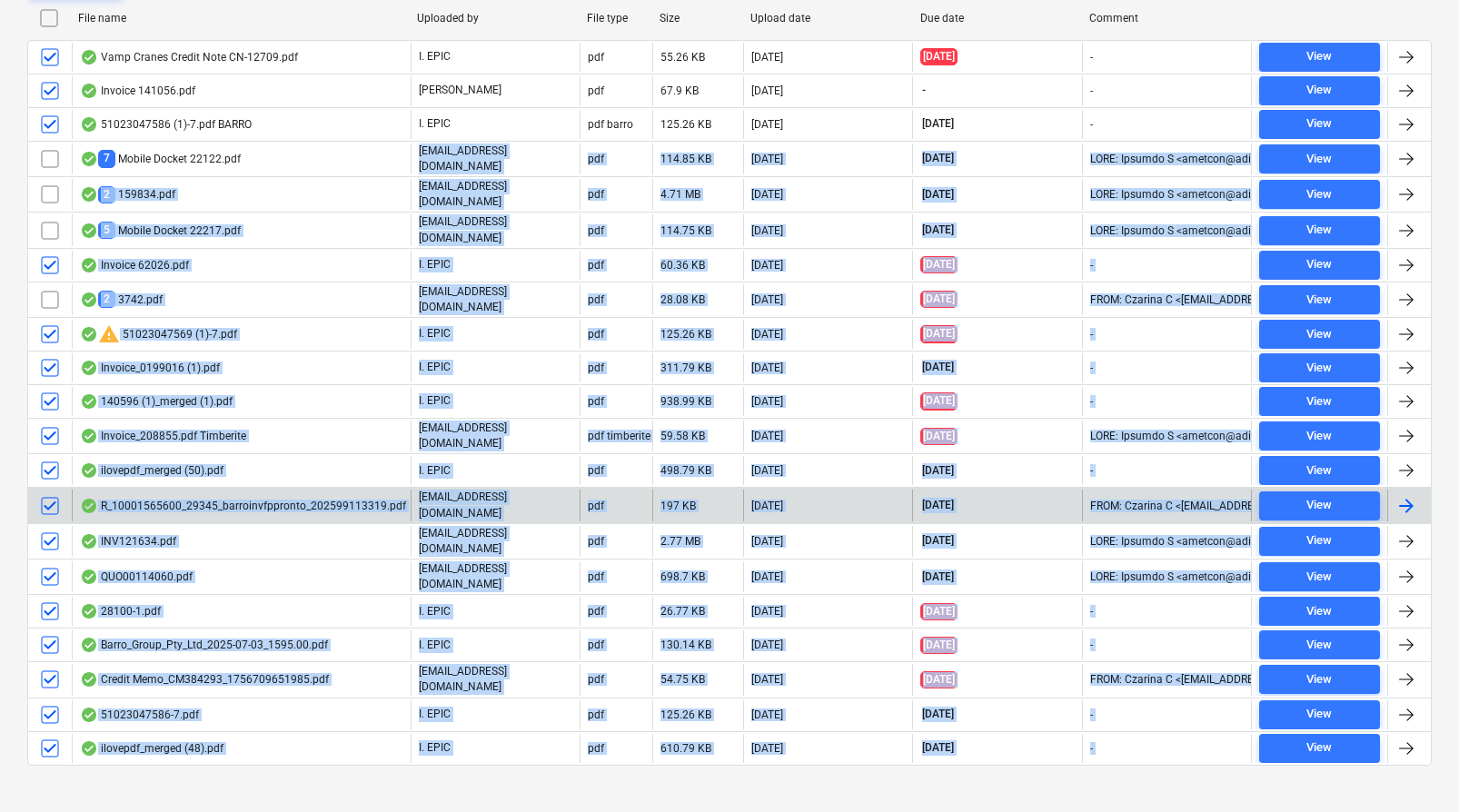
scroll to position [0, 0]
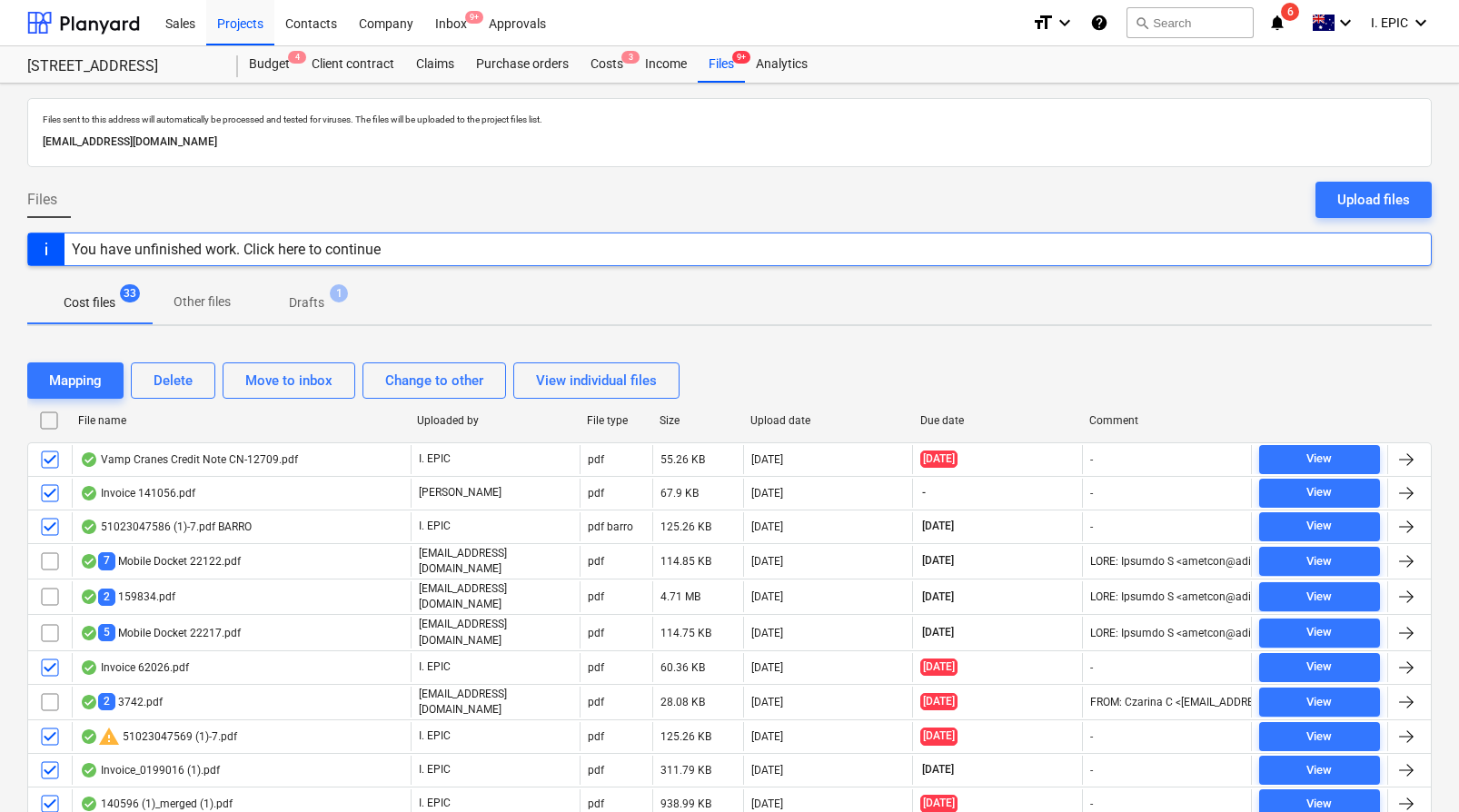
click at [829, 369] on div "Mapping Delete Move to inbox Change to other View individual files" at bounding box center [730, 380] width 1405 height 36
click at [850, 341] on div "Mapping Delete Move to inbox Change to other View individual files File name Up…" at bounding box center [730, 772] width 1405 height 864
drag, startPoint x: 858, startPoint y: 334, endPoint x: 855, endPoint y: 359, distance: 25.2
click at [855, 358] on div "Files sent to this address will automatically be processed and tested for virus…" at bounding box center [729, 659] width 1459 height 1150
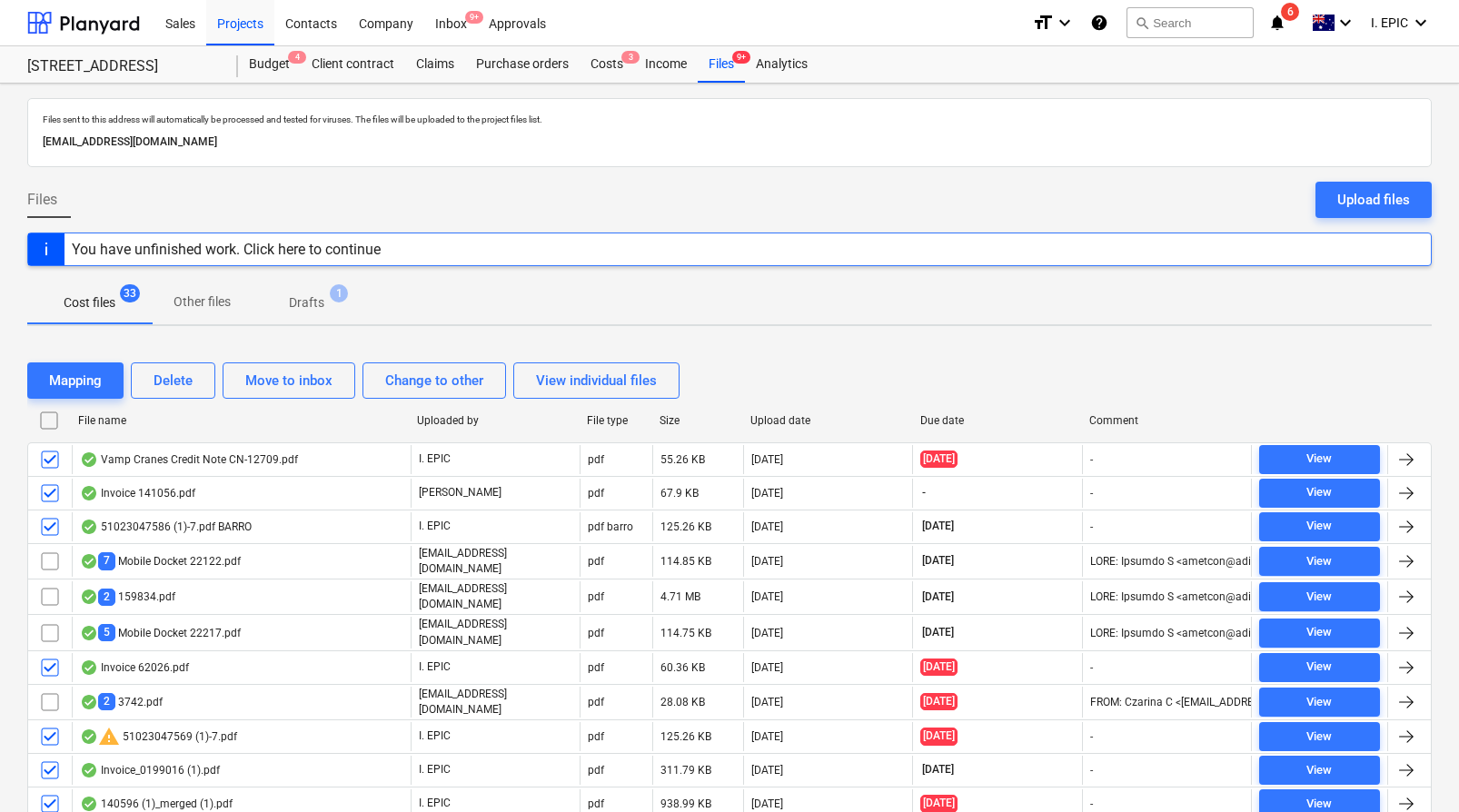
click at [45, 420] on input "checkbox" at bounding box center [48, 420] width 29 height 29
click at [47, 421] on input "checkbox" at bounding box center [48, 420] width 29 height 29
click at [658, 281] on div "Cost files 33 Other files Drafts 1" at bounding box center [730, 302] width 1405 height 43
click at [232, 24] on div "Projects" at bounding box center [240, 22] width 68 height 46
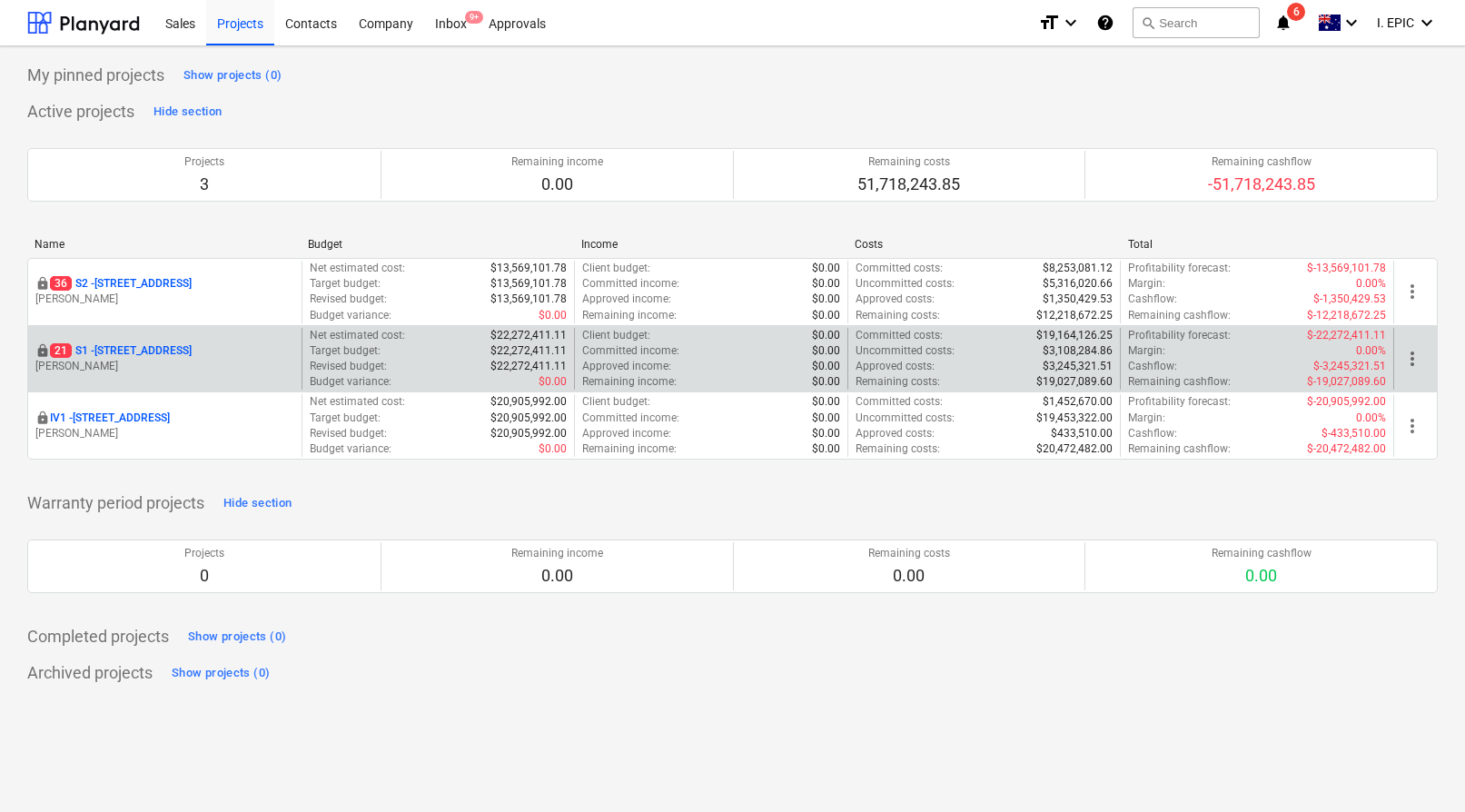
click at [136, 350] on p "21 S1 - [STREET_ADDRESS]" at bounding box center [121, 351] width 142 height 16
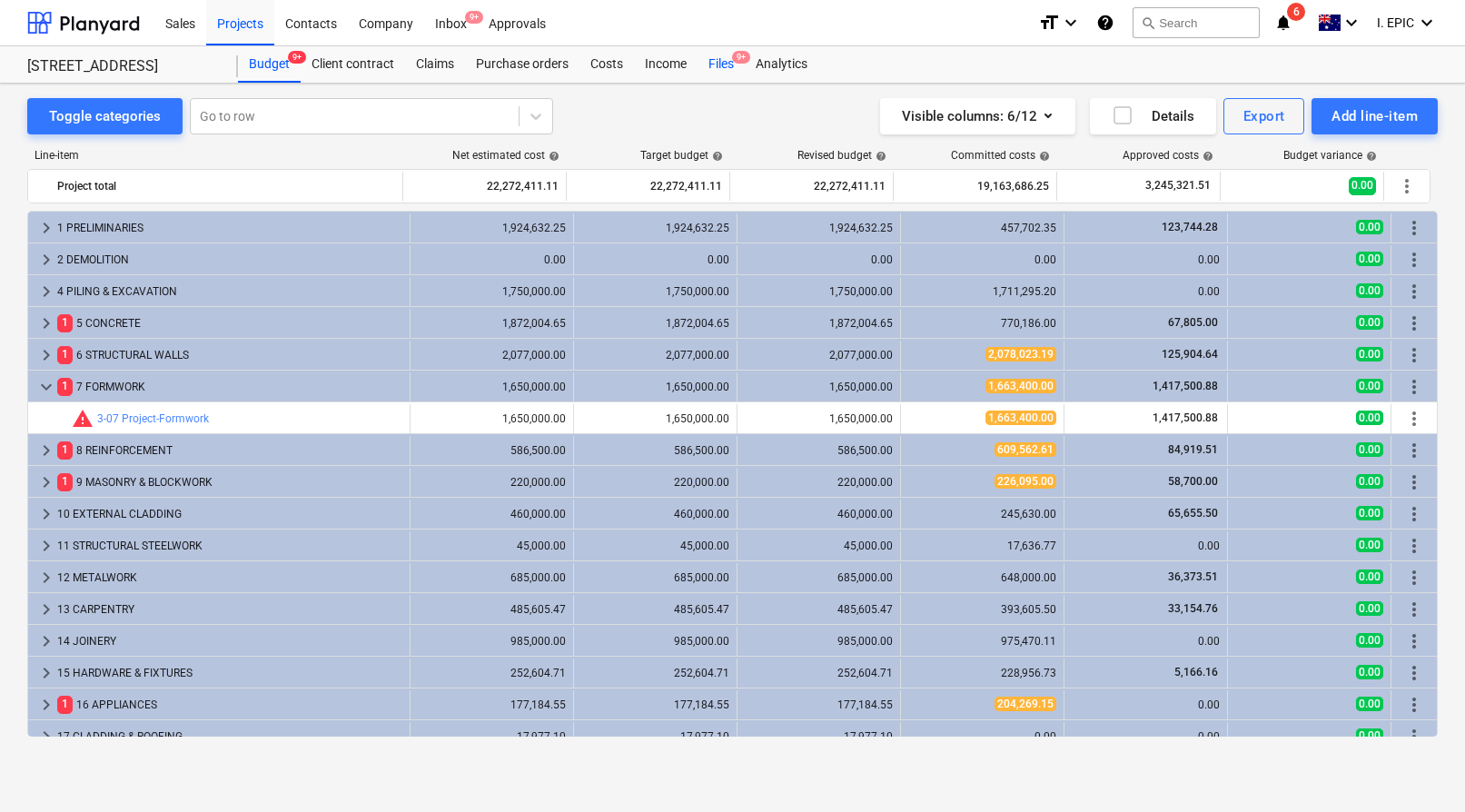
drag, startPoint x: 732, startPoint y: 63, endPoint x: 735, endPoint y: 82, distance: 19.2
click at [732, 63] on div "Files 9+" at bounding box center [721, 64] width 47 height 36
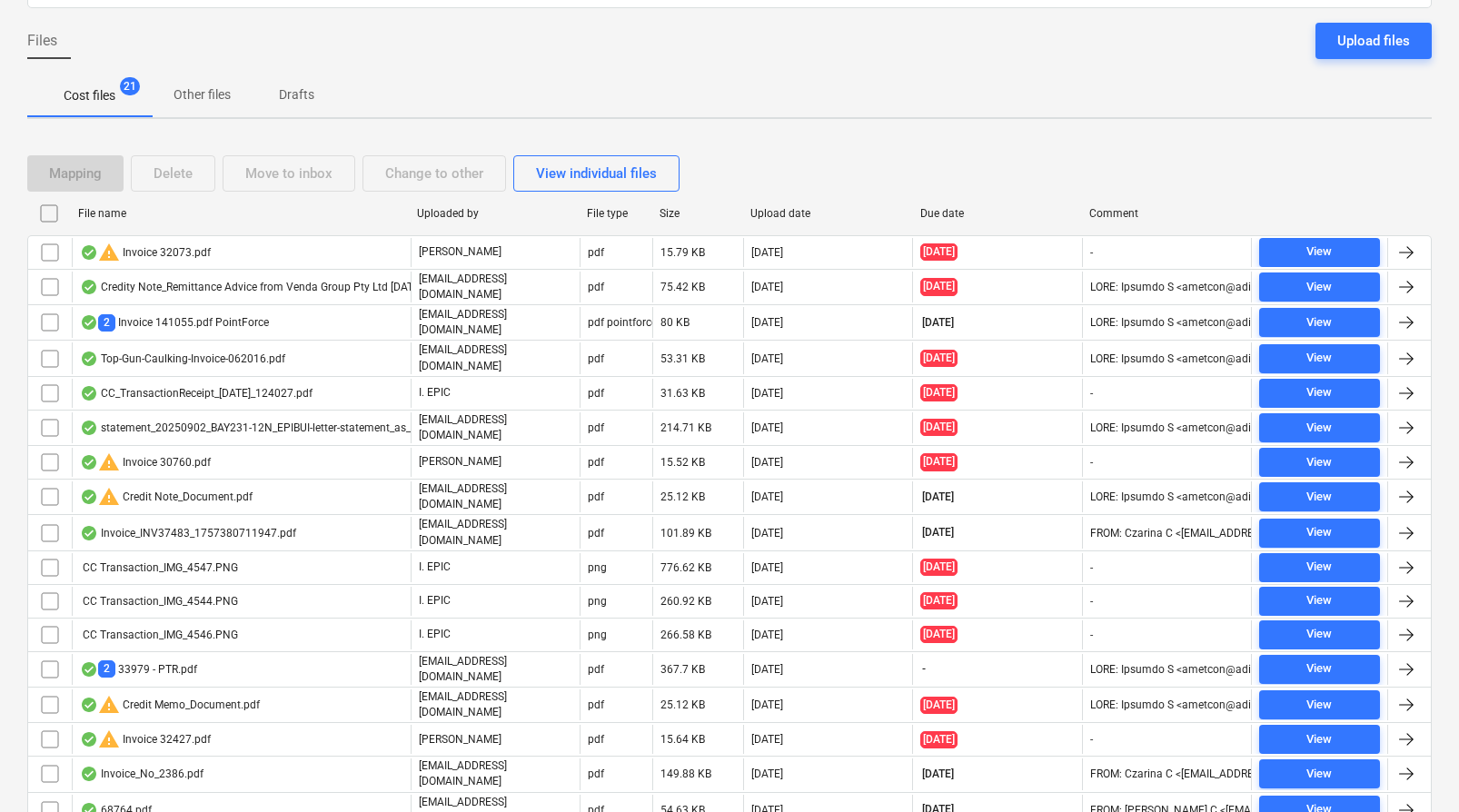
scroll to position [287, 0]
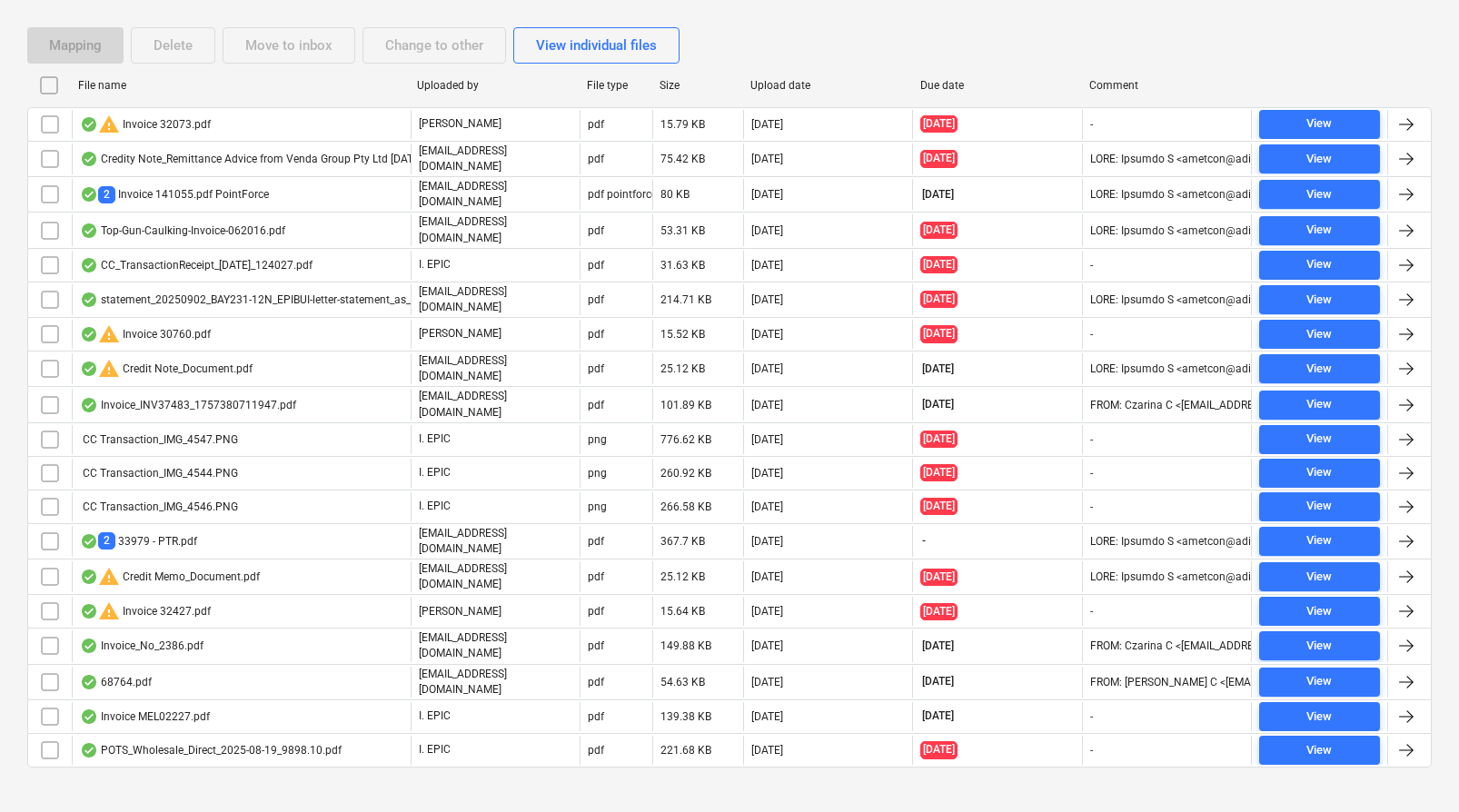
click at [268, 81] on div "File name" at bounding box center [240, 86] width 324 height 13
checkbox input "false"
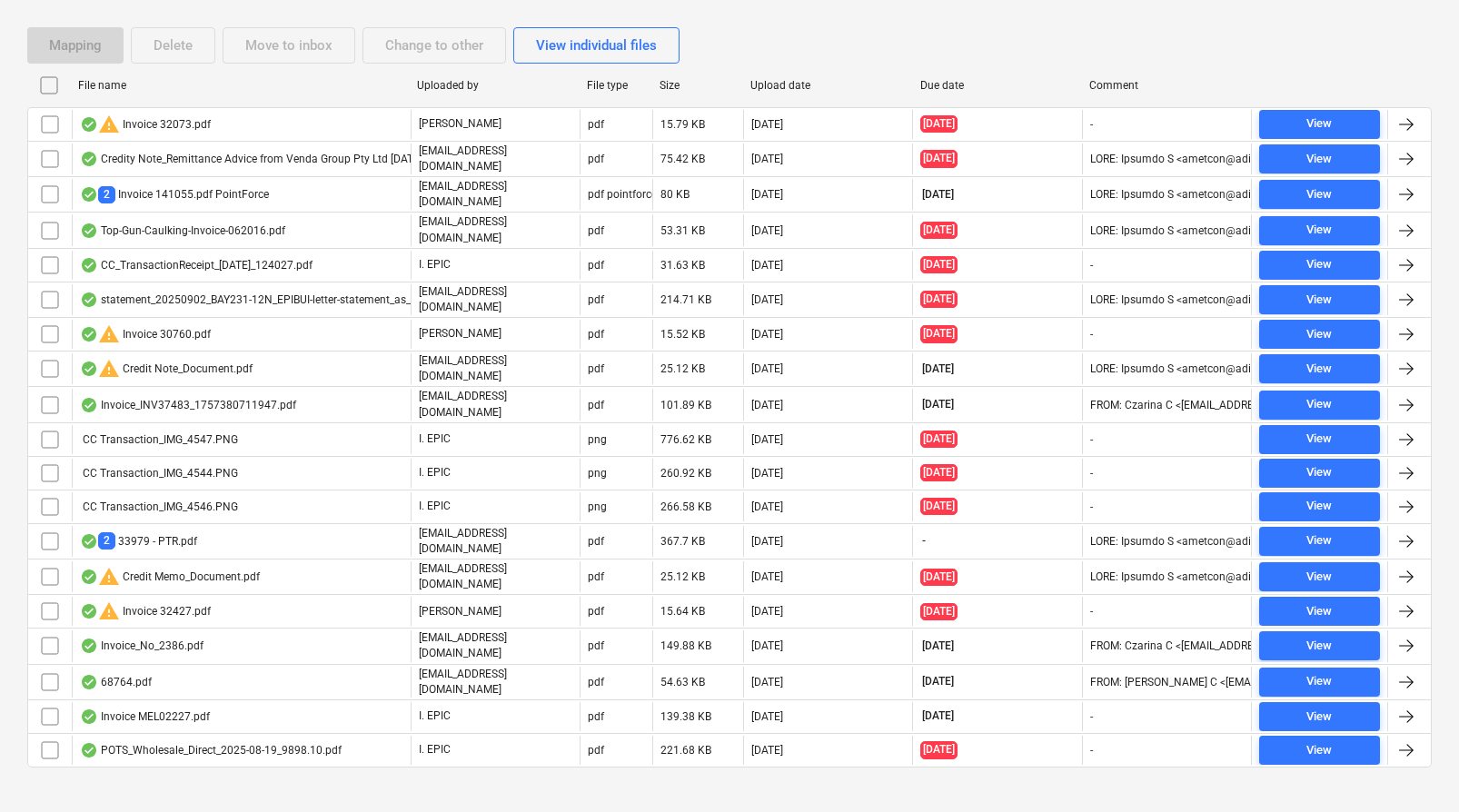
checkbox input "false"
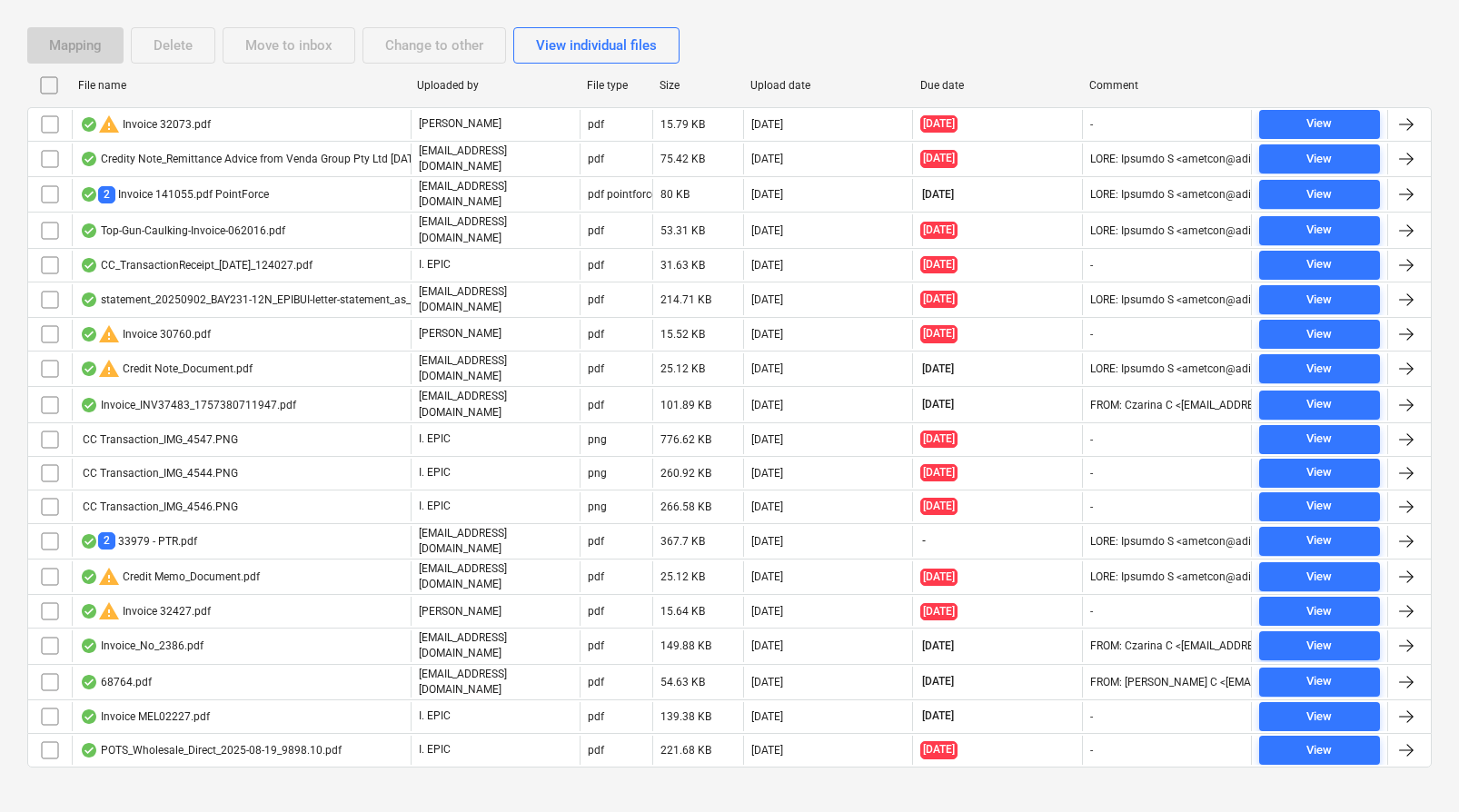
checkbox input "false"
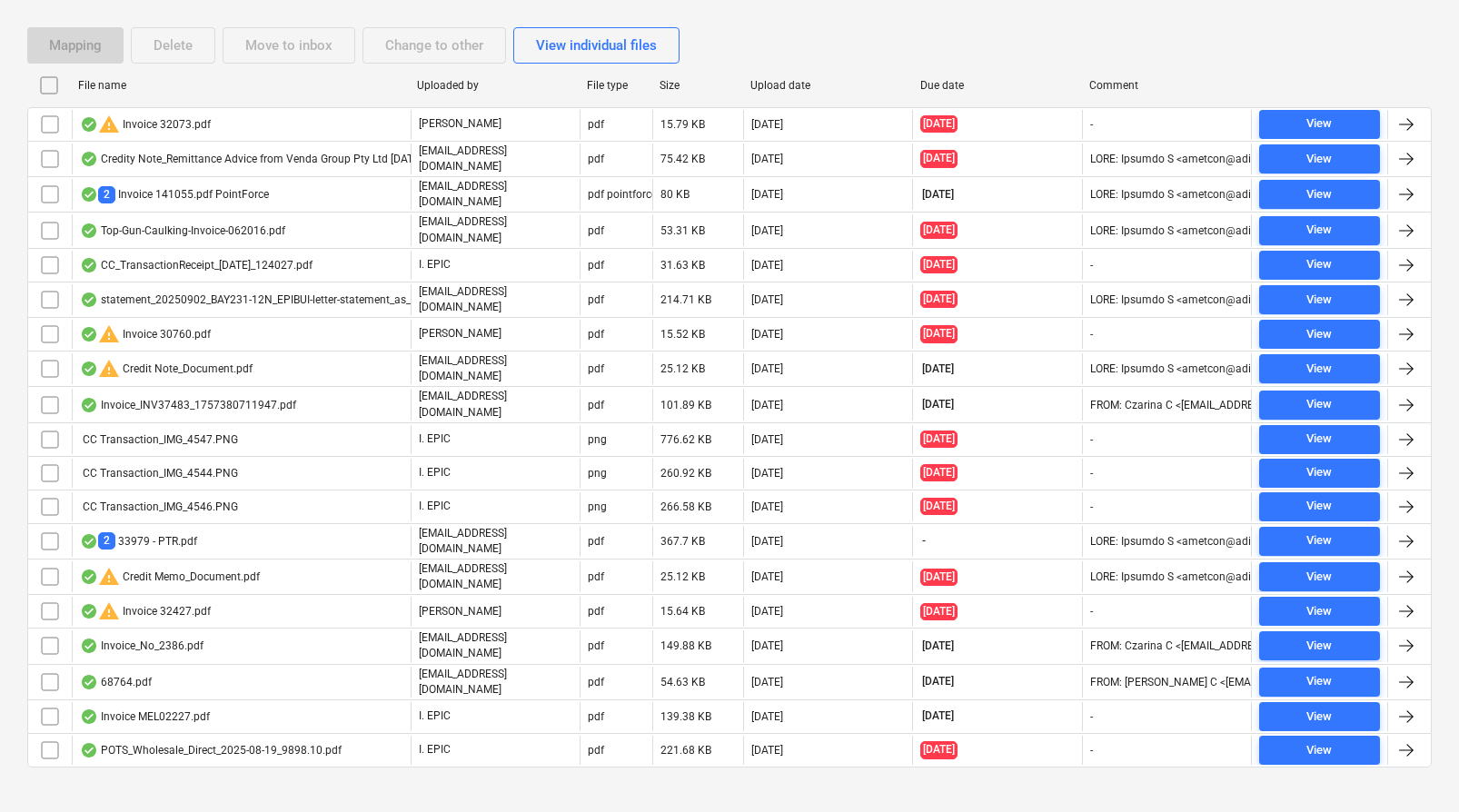
checkbox input "false"
